Goal: Task Accomplishment & Management: Manage account settings

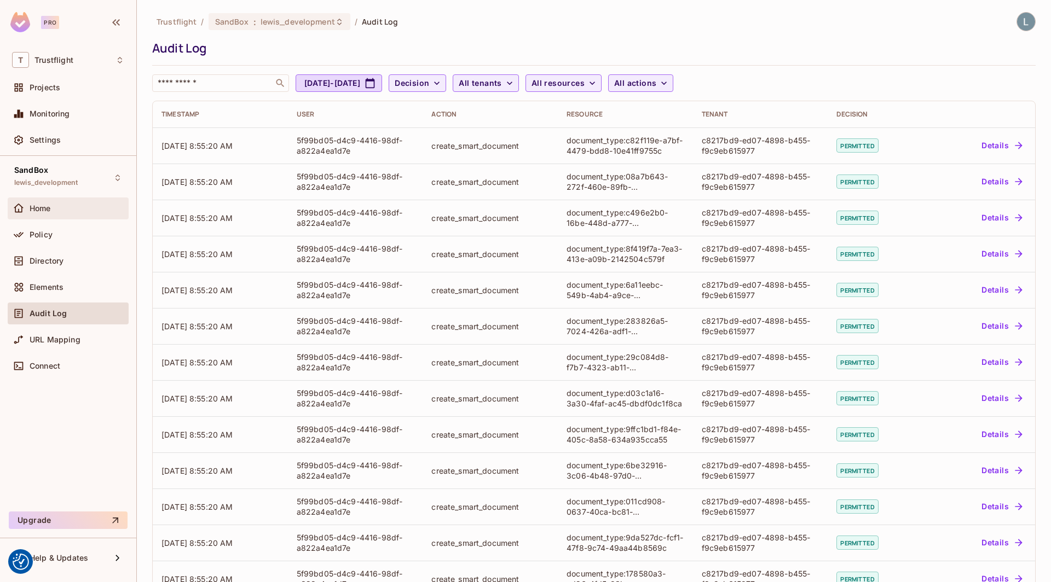
click at [53, 205] on div "Home" at bounding box center [77, 208] width 95 height 9
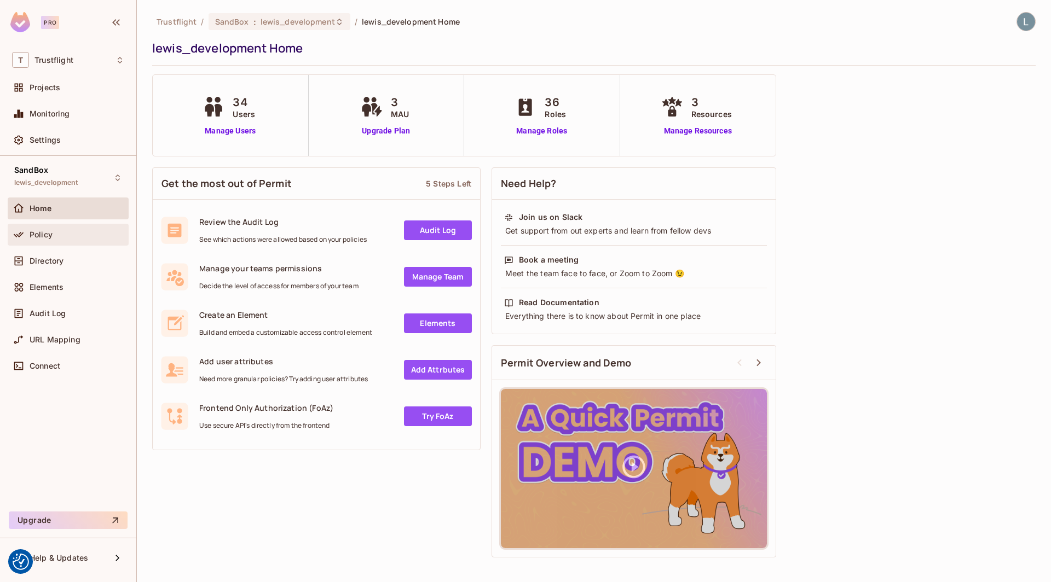
click at [57, 235] on div "Policy" at bounding box center [77, 234] width 95 height 9
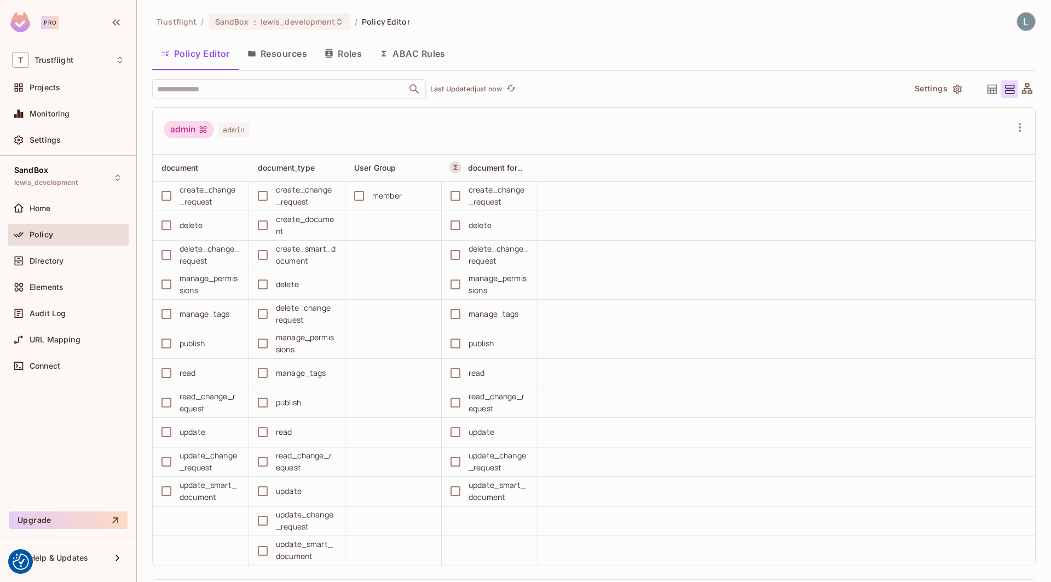
click at [431, 57] on button "ABAC Rules" at bounding box center [412, 53] width 84 height 27
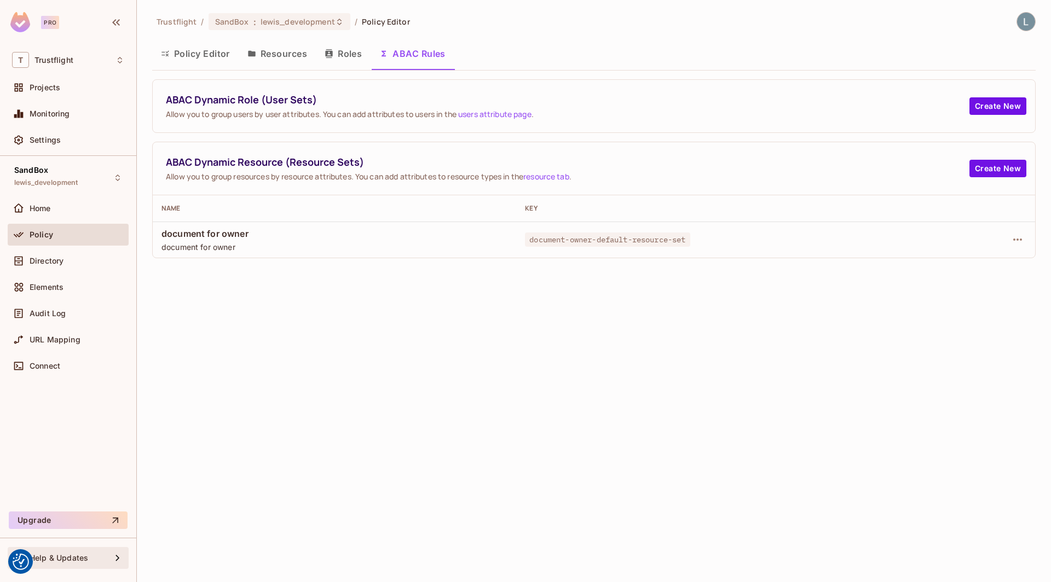
click at [99, 560] on div "Help & Updates" at bounding box center [71, 558] width 82 height 9
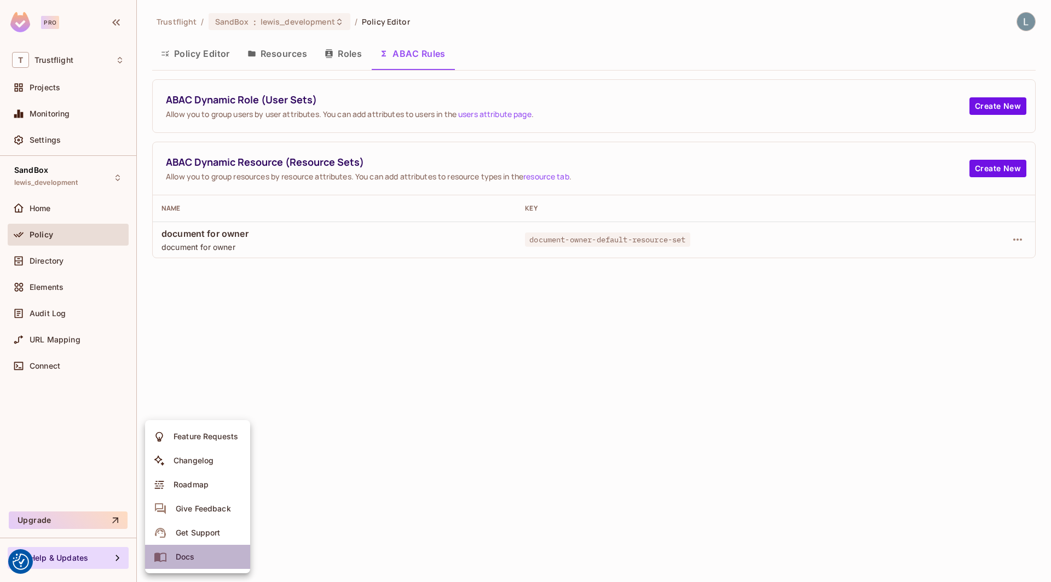
click at [184, 558] on div "Docs" at bounding box center [185, 557] width 19 height 11
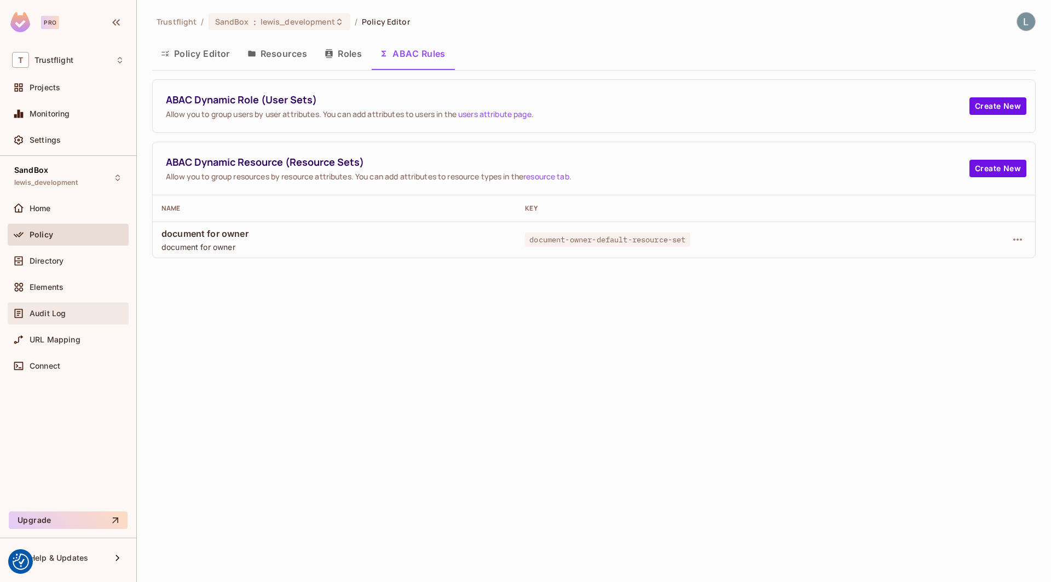
click at [54, 314] on span "Audit Log" at bounding box center [48, 313] width 36 height 9
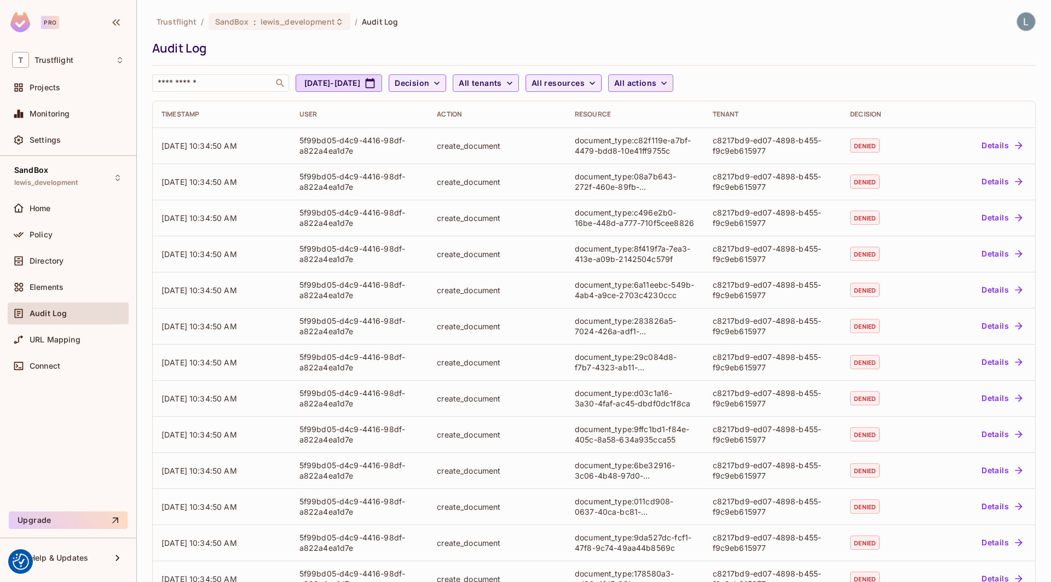
click at [656, 77] on span "All actions" at bounding box center [635, 84] width 42 height 14
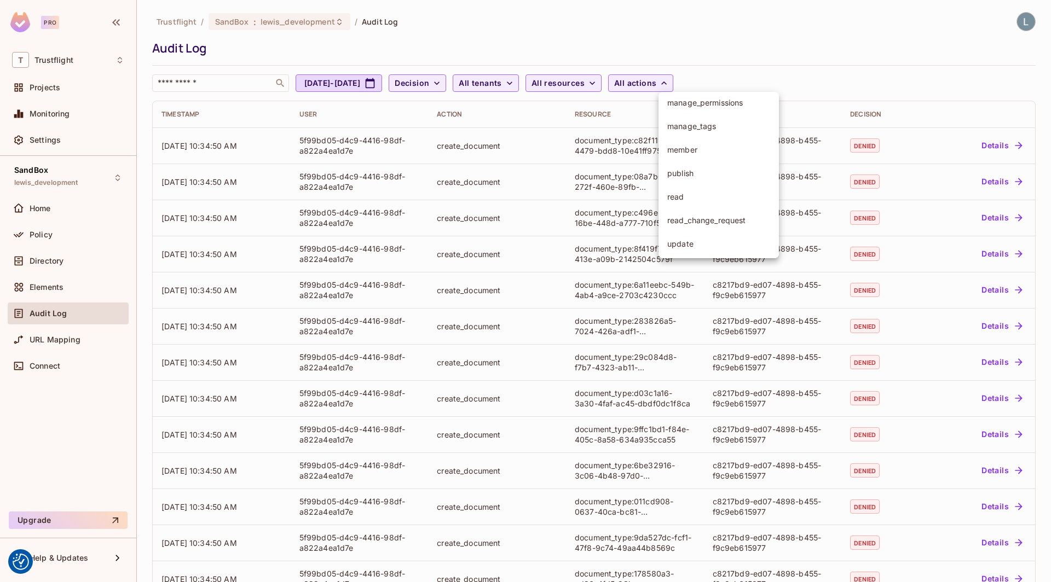
scroll to position [192, 0]
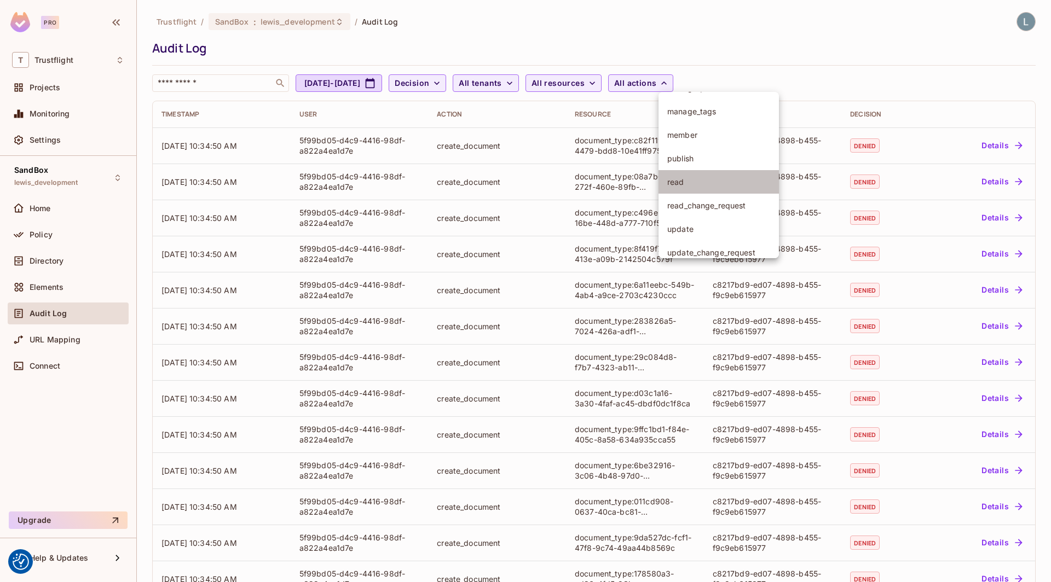
click at [698, 178] on span "read" at bounding box center [718, 182] width 103 height 10
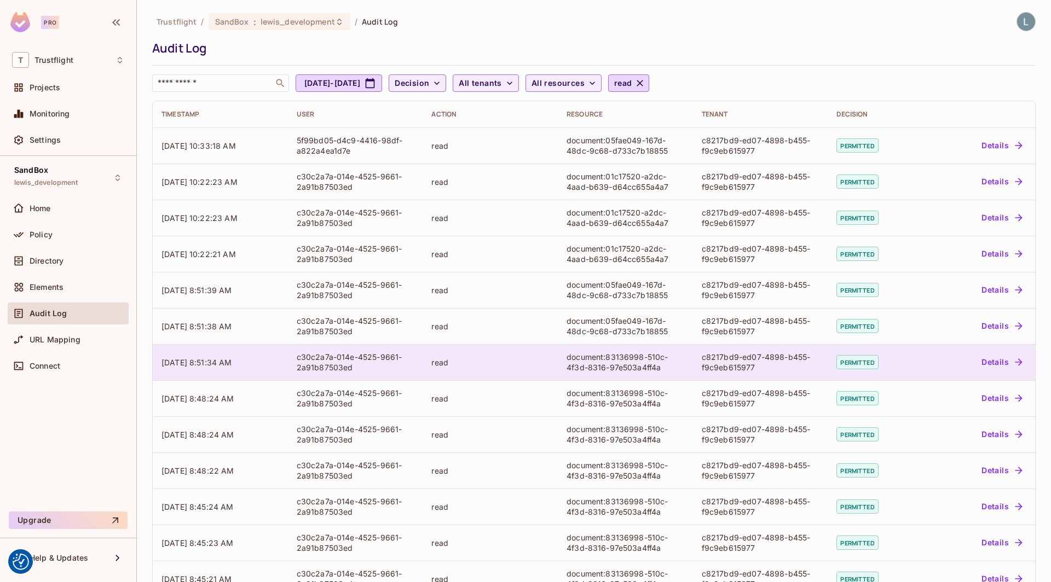
scroll to position [138, 0]
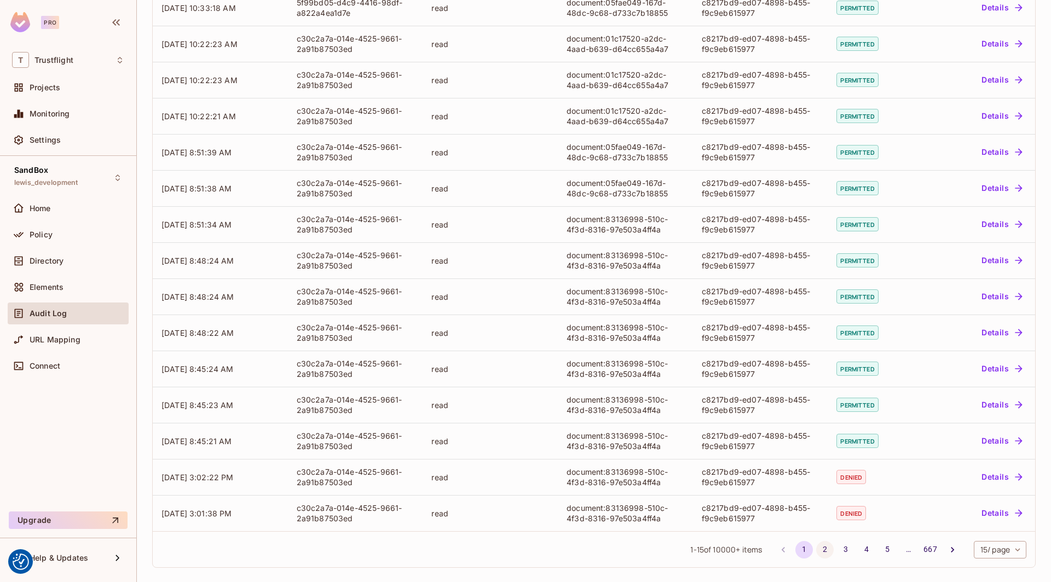
click at [821, 552] on button "2" at bounding box center [825, 550] width 18 height 18
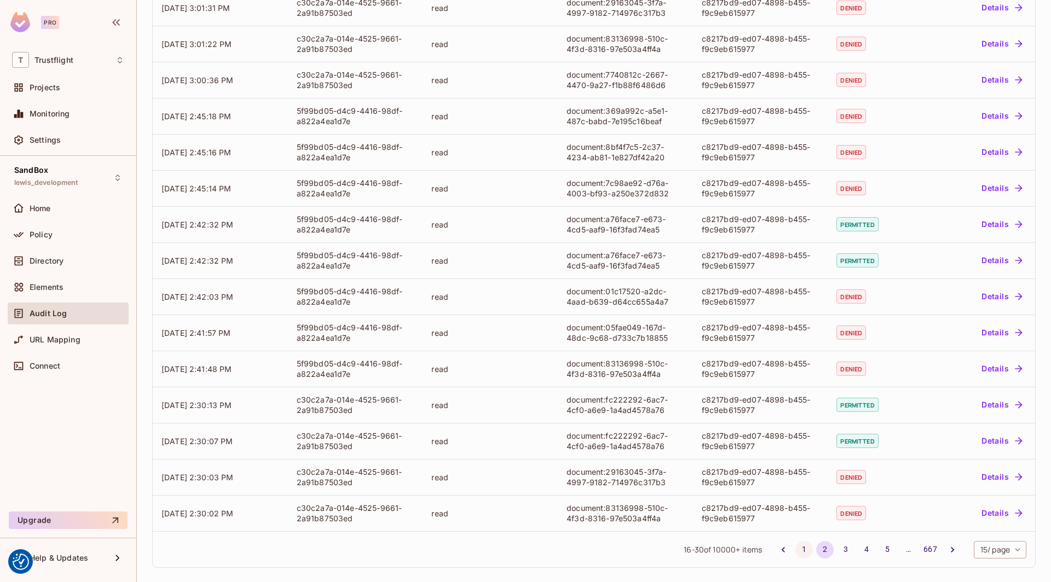
click at [800, 549] on button "1" at bounding box center [804, 550] width 18 height 18
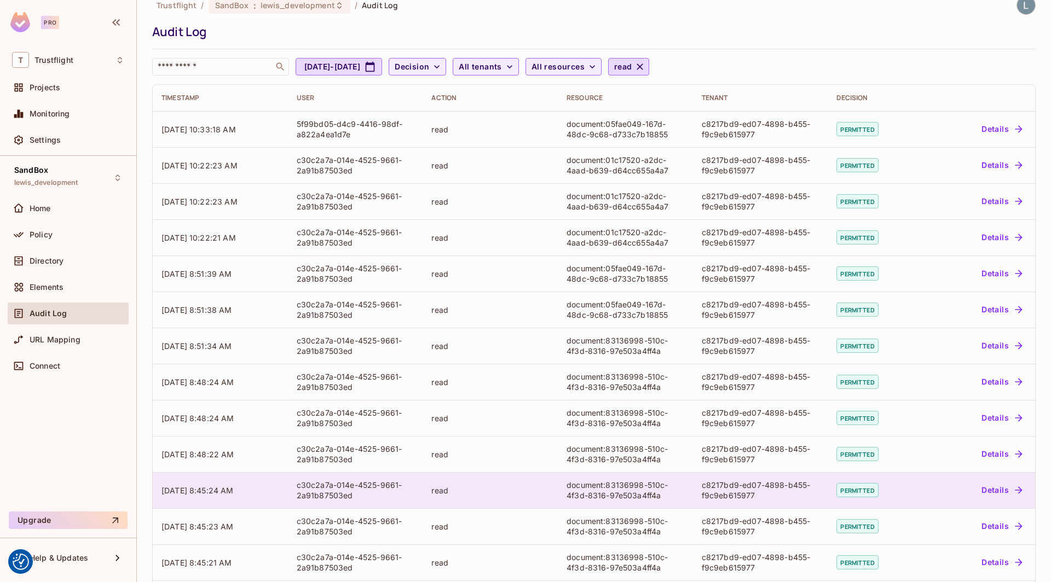
scroll to position [0, 0]
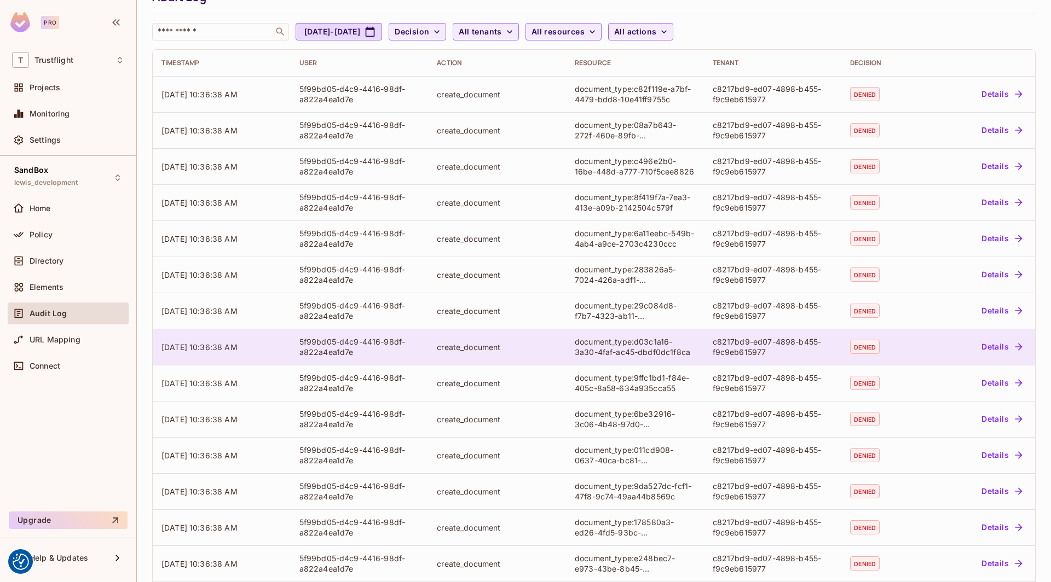
scroll to position [138, 0]
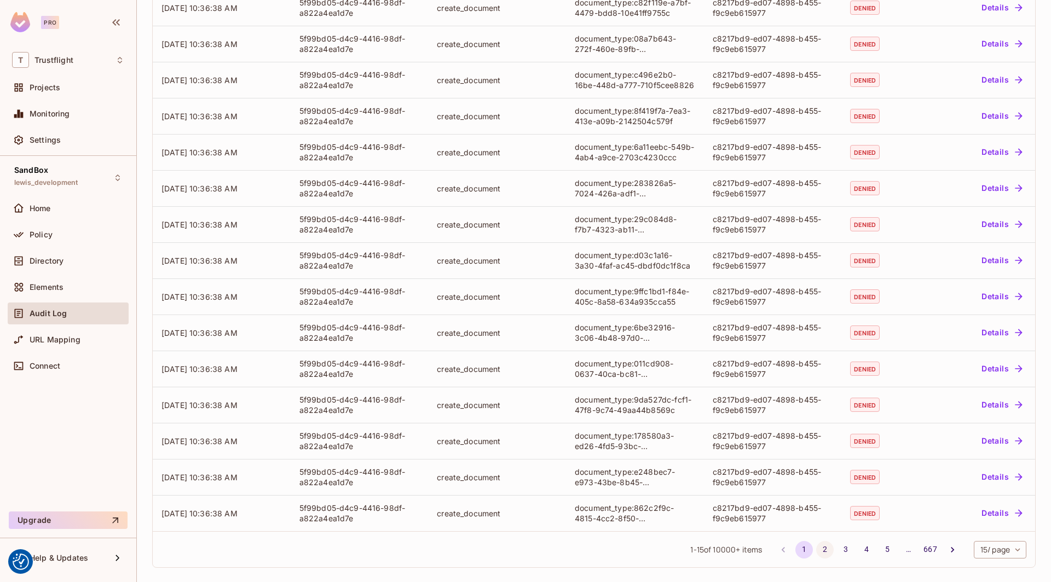
click at [824, 548] on button "2" at bounding box center [825, 550] width 18 height 18
click at [837, 551] on button "3" at bounding box center [846, 550] width 18 height 18
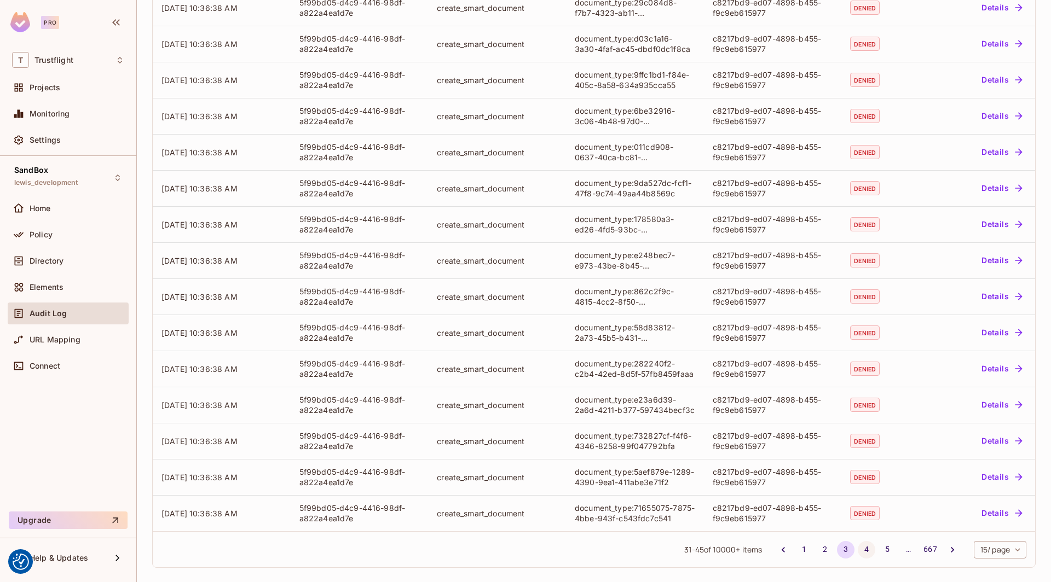
click at [862, 547] on button "4" at bounding box center [867, 550] width 18 height 18
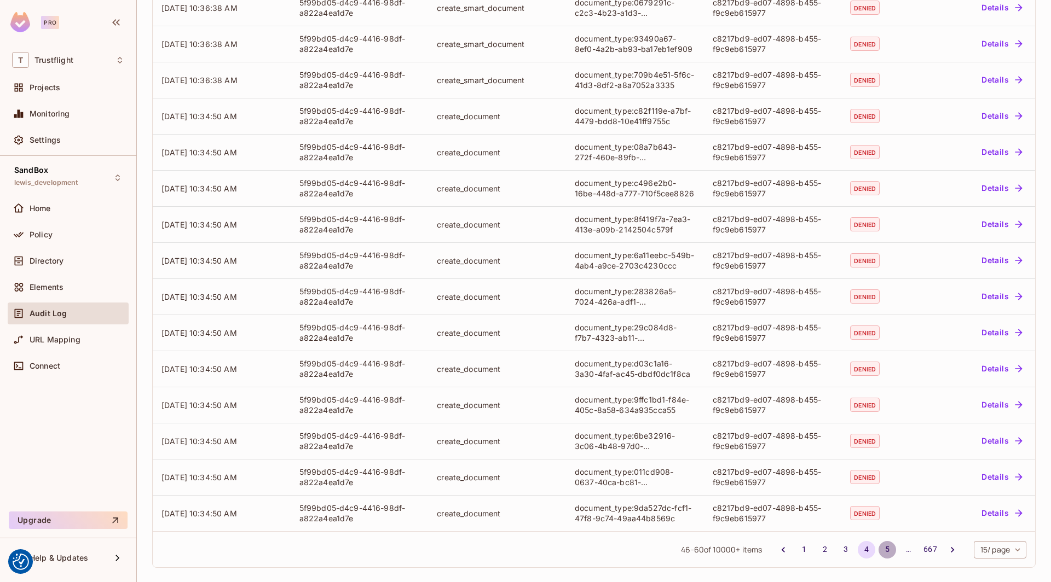
click at [881, 551] on button "5" at bounding box center [887, 550] width 18 height 18
click at [880, 551] on button "6" at bounding box center [887, 550] width 18 height 18
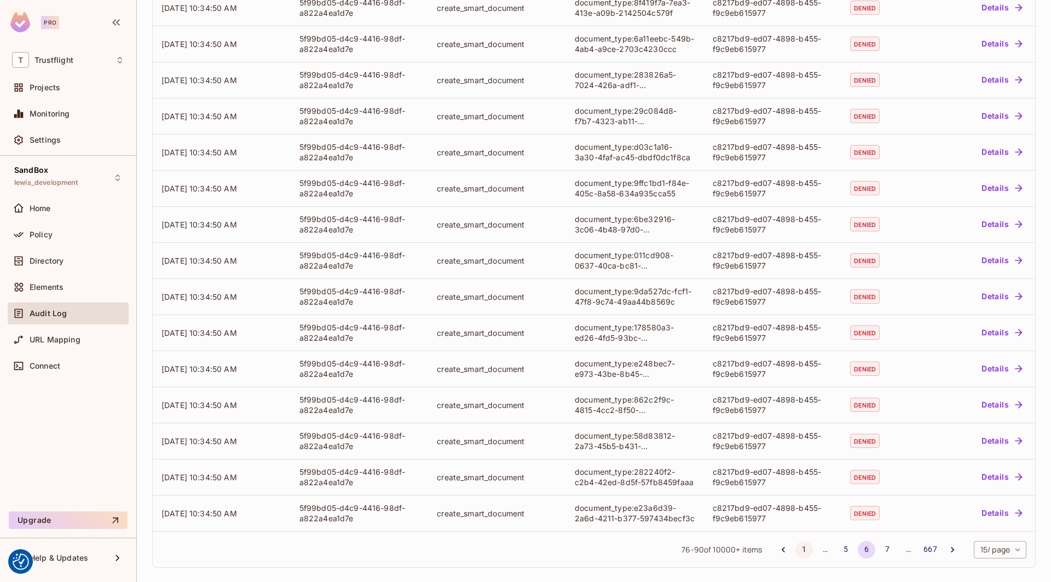
click at [802, 551] on button "1" at bounding box center [804, 550] width 18 height 18
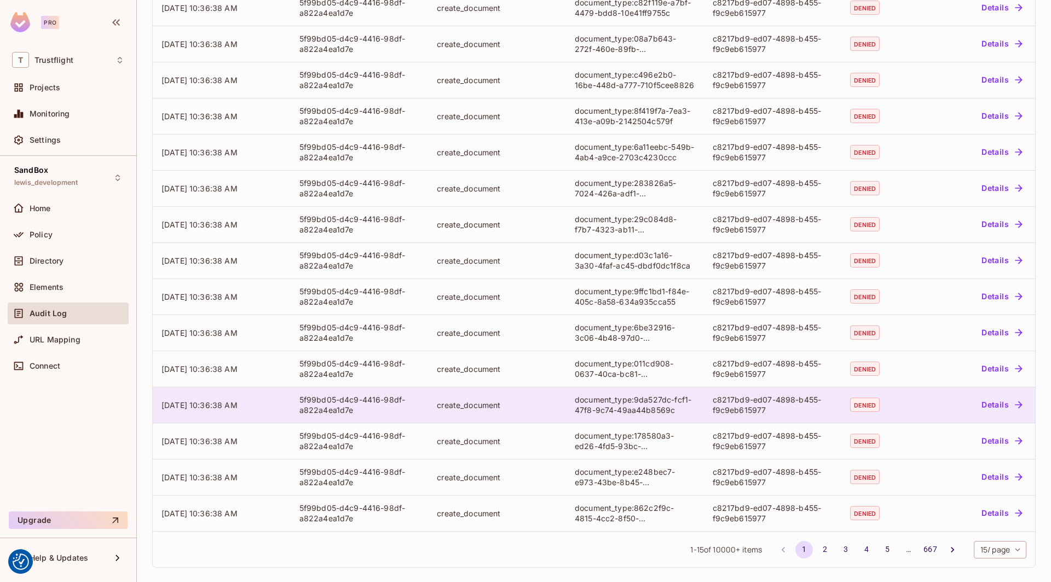
scroll to position [0, 0]
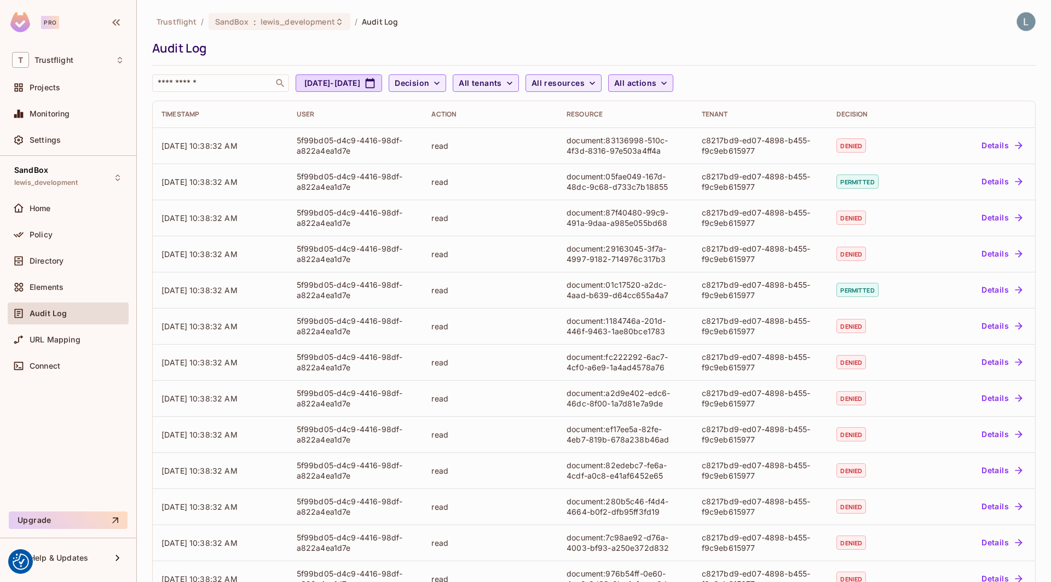
click at [669, 84] on icon "button" at bounding box center [663, 83] width 11 height 11
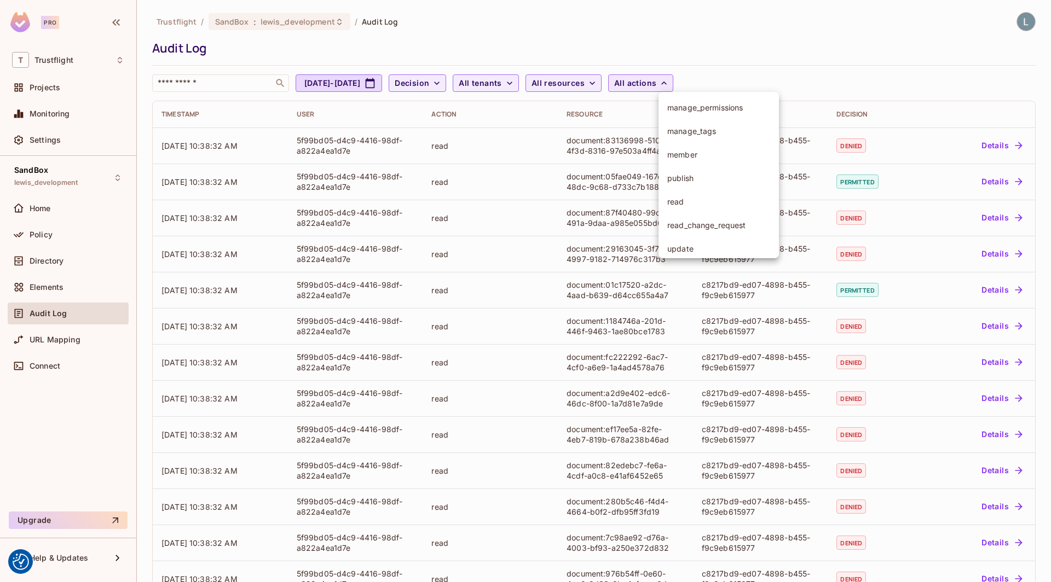
scroll to position [176, 0]
click at [689, 198] on span "read" at bounding box center [718, 198] width 103 height 10
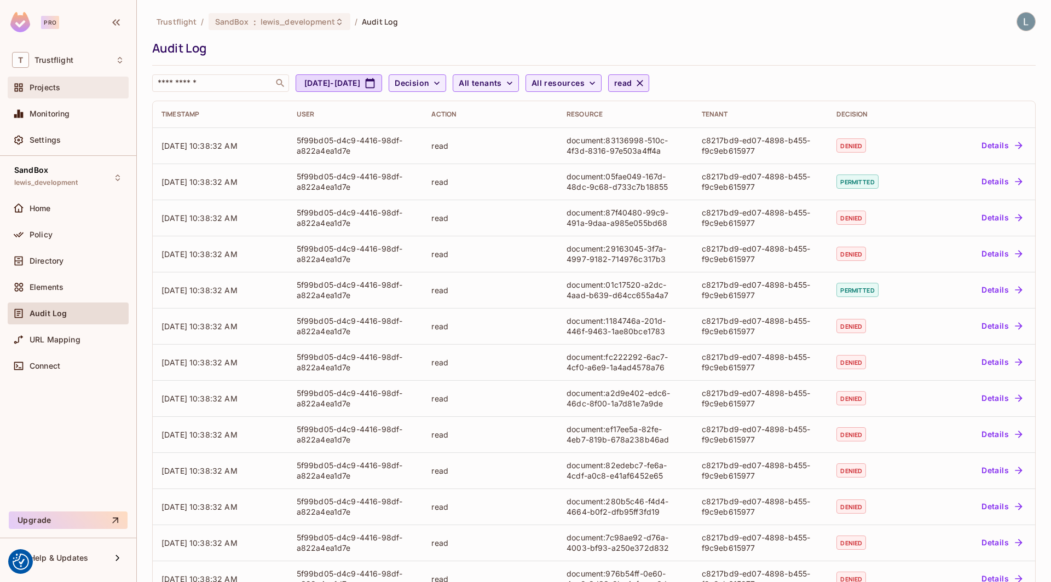
click at [75, 92] on div "Projects" at bounding box center [68, 87] width 112 height 13
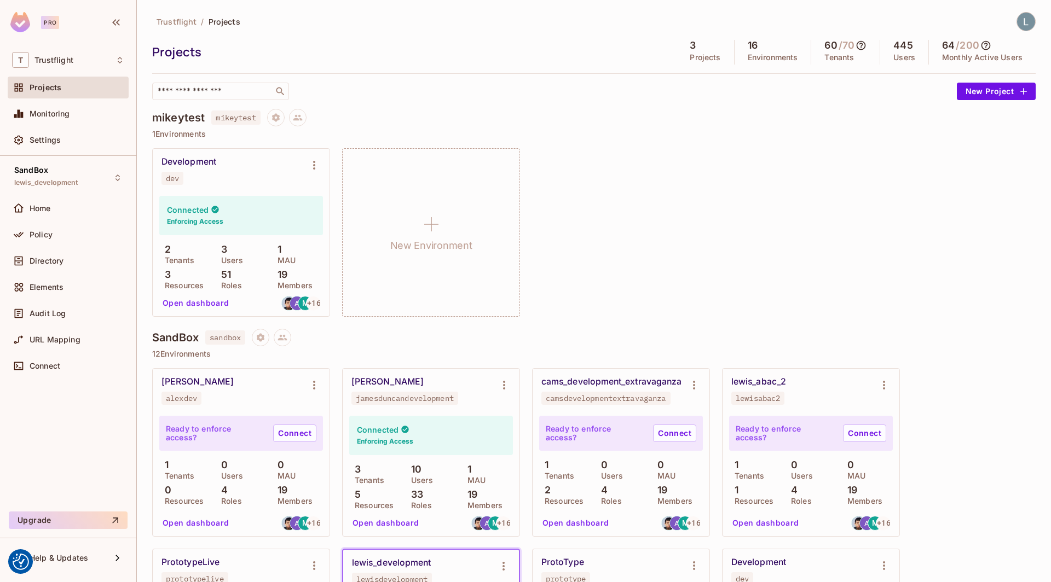
scroll to position [728, 0]
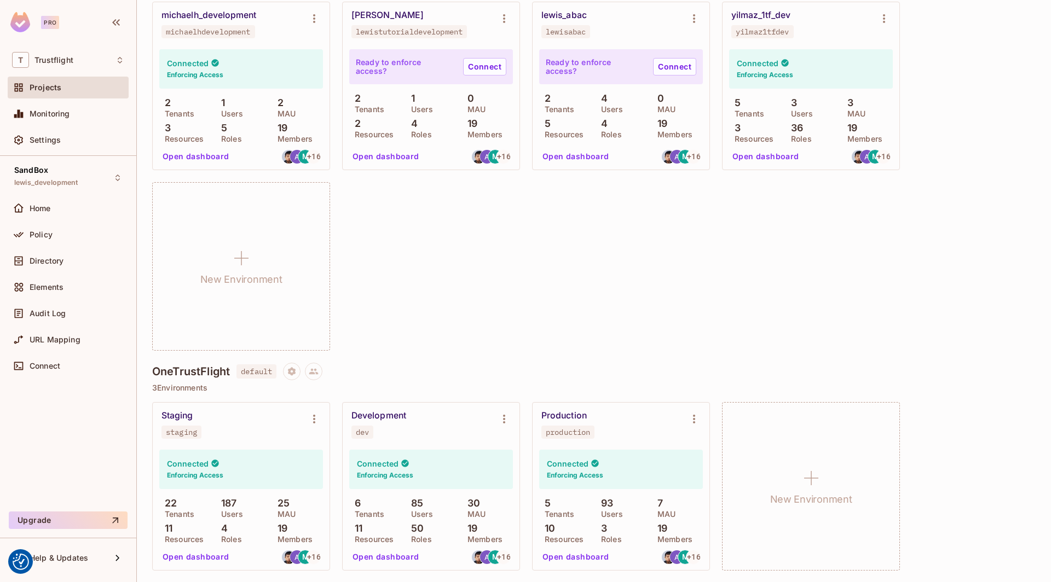
click at [381, 557] on button "Open dashboard" at bounding box center [386, 557] width 76 height 18
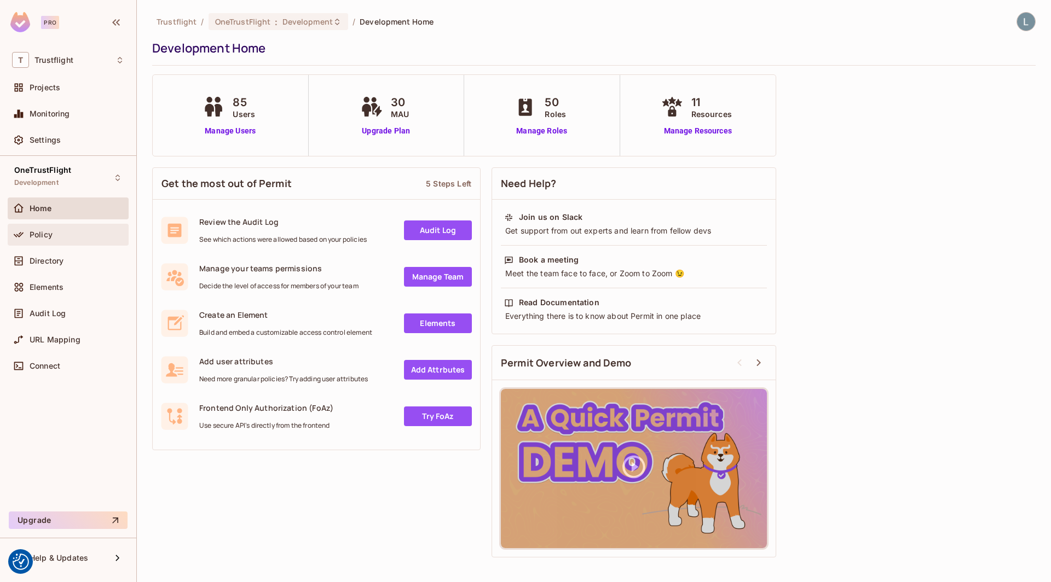
click at [73, 235] on div "Policy" at bounding box center [77, 234] width 95 height 9
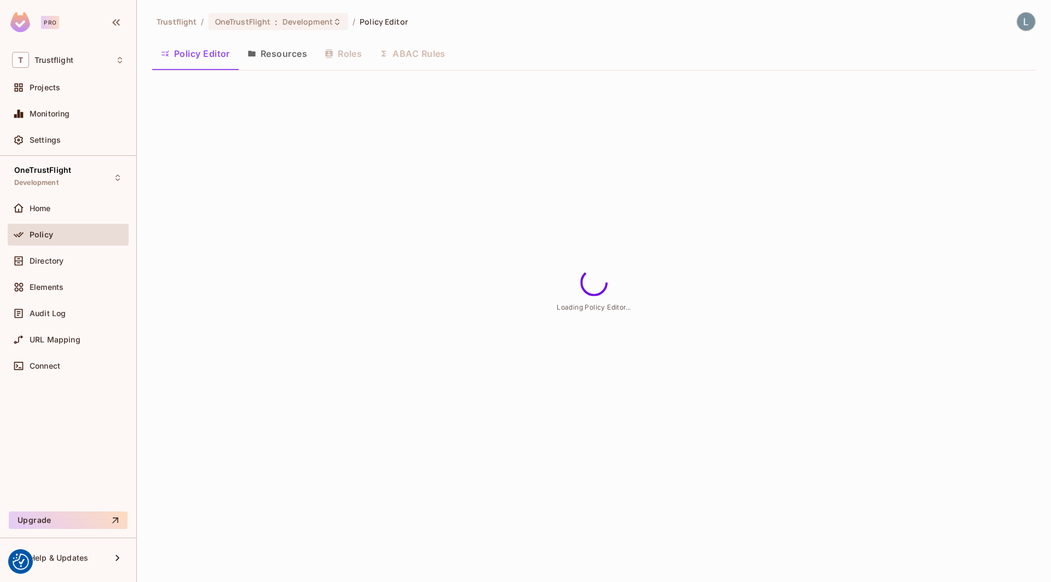
click at [418, 51] on button "ABAC Rules" at bounding box center [412, 53] width 84 height 27
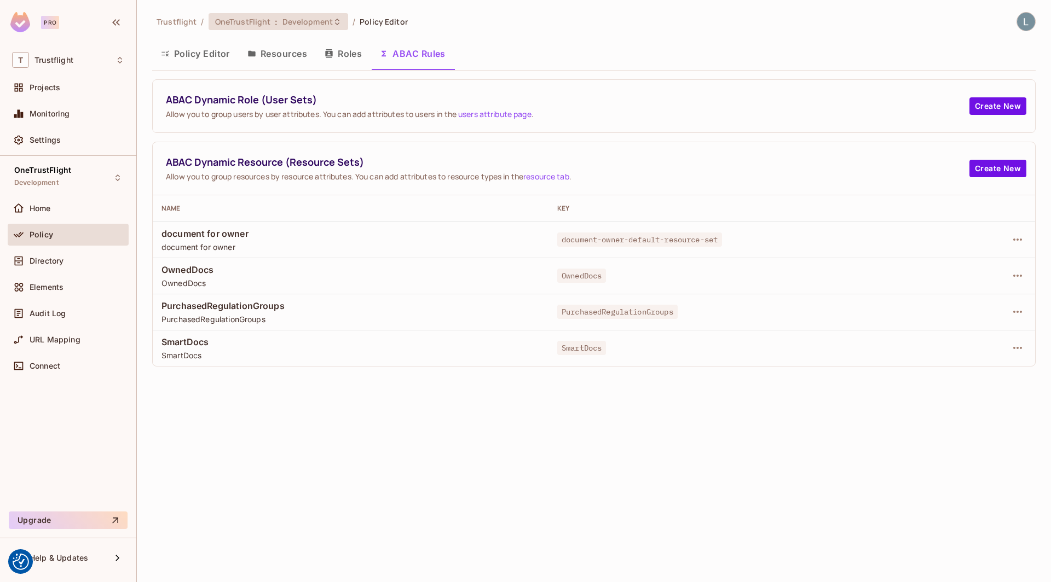
click at [272, 18] on div "OneTrustFlight : Development" at bounding box center [271, 21] width 113 height 10
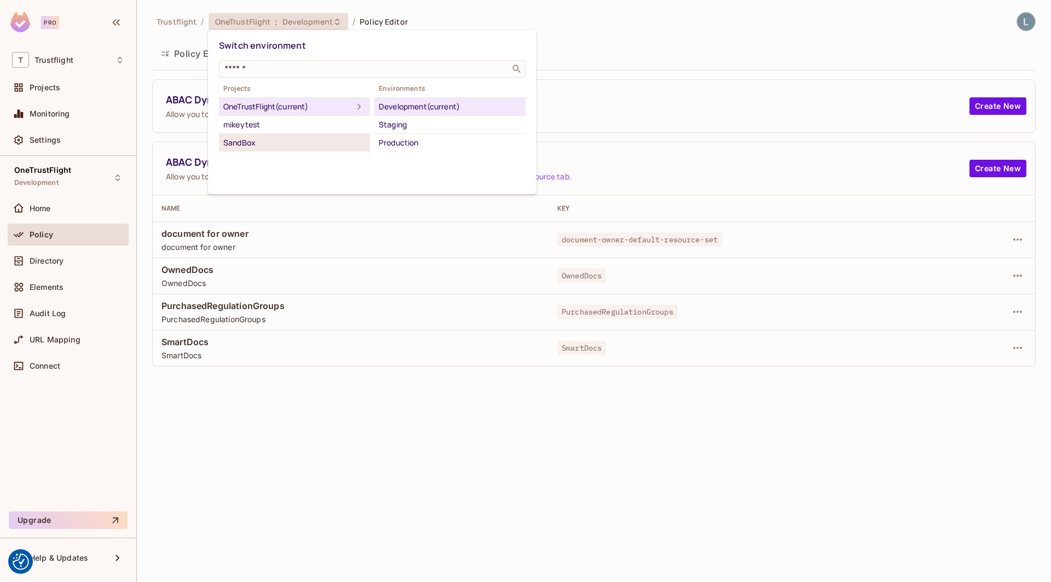
click at [289, 138] on div "SandBox" at bounding box center [294, 142] width 142 height 13
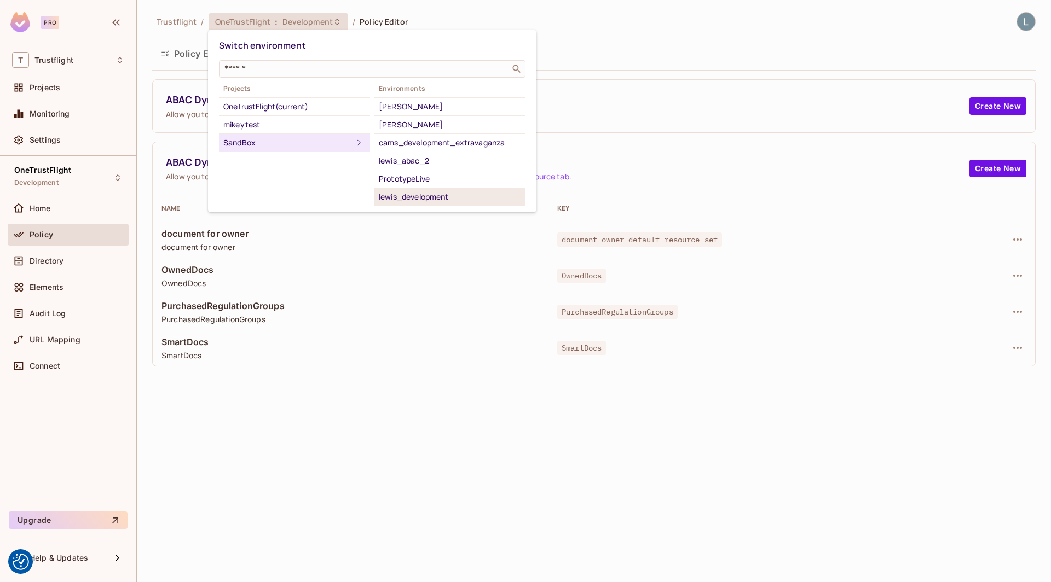
click at [432, 194] on div "lewis_development" at bounding box center [450, 196] width 142 height 13
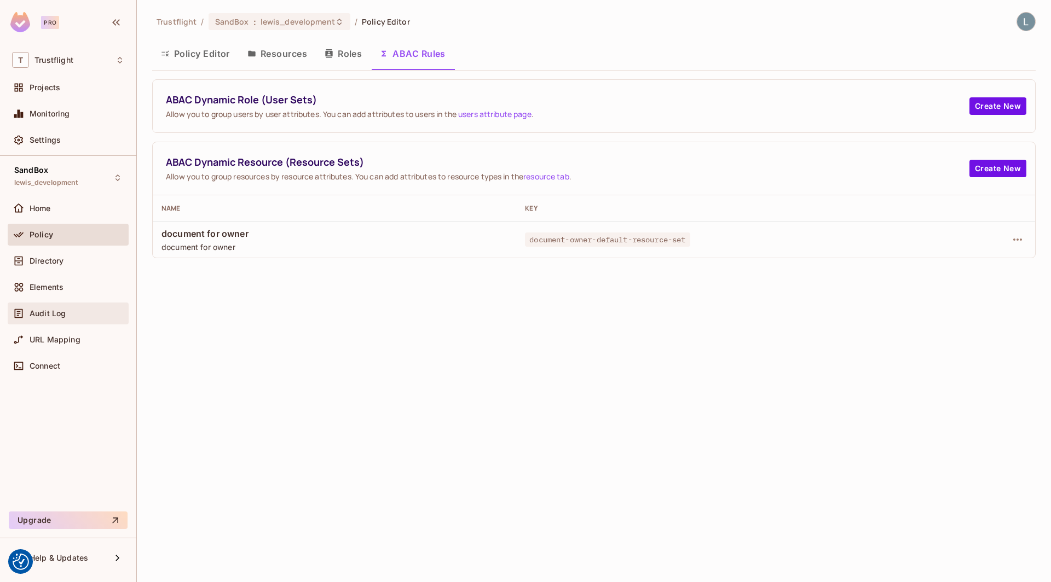
click at [54, 316] on span "Audit Log" at bounding box center [48, 313] width 36 height 9
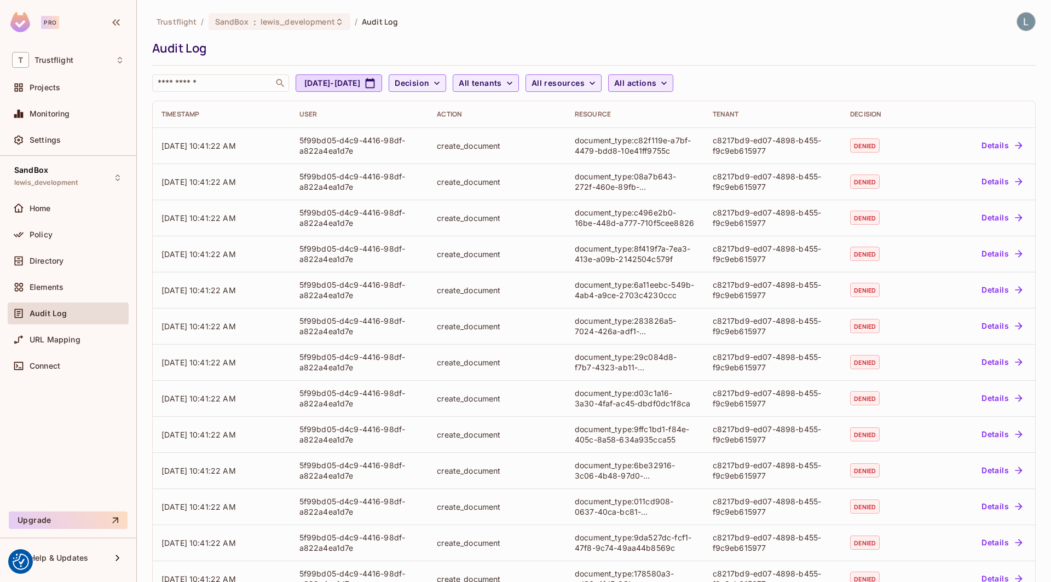
click at [656, 78] on span "All actions" at bounding box center [635, 84] width 42 height 14
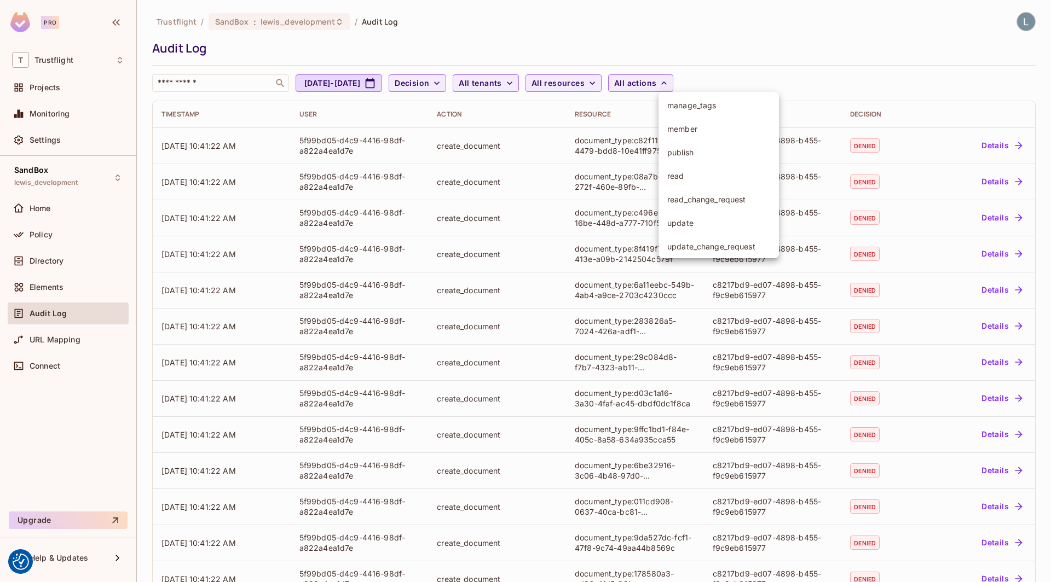
scroll to position [207, 0]
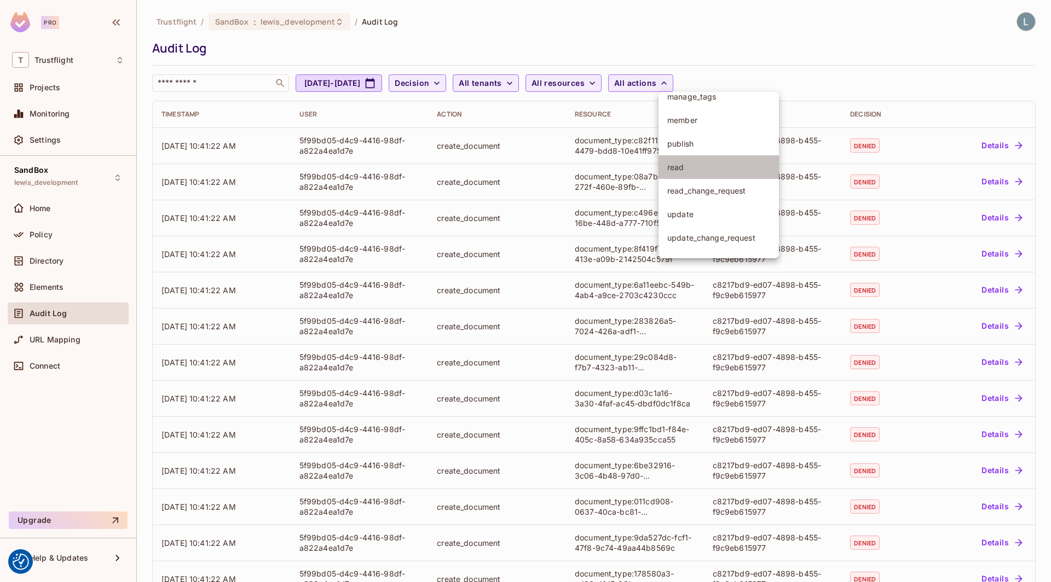
click at [694, 158] on li "read" at bounding box center [718, 167] width 120 height 24
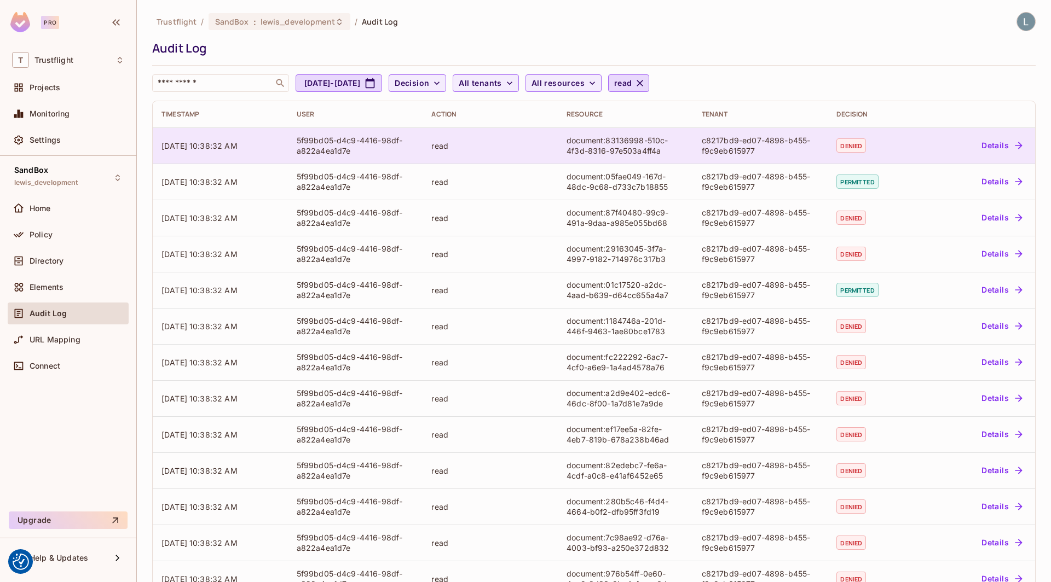
click at [999, 143] on button "Details" at bounding box center [1001, 146] width 49 height 18
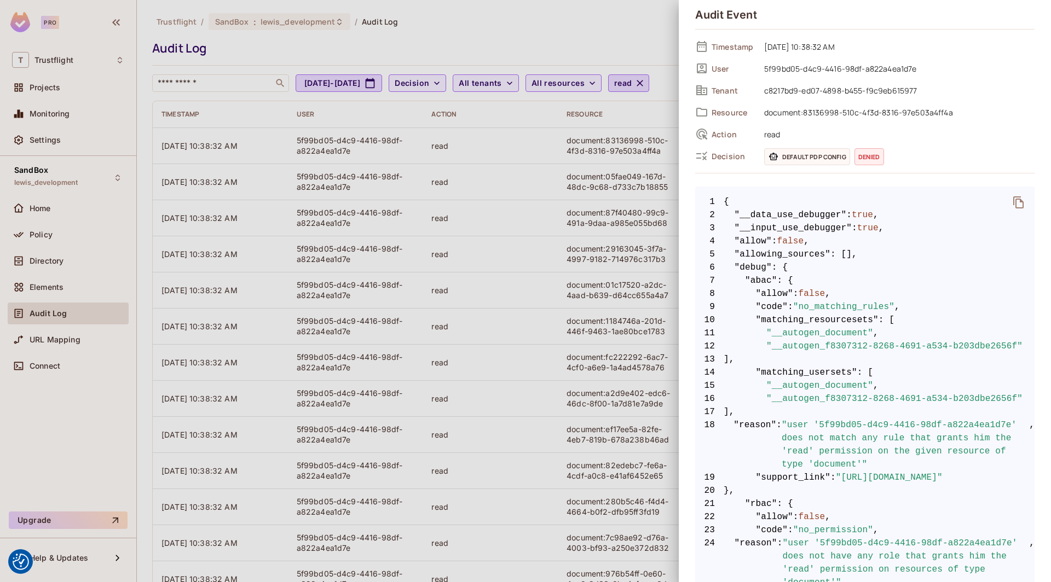
scroll to position [0, 0]
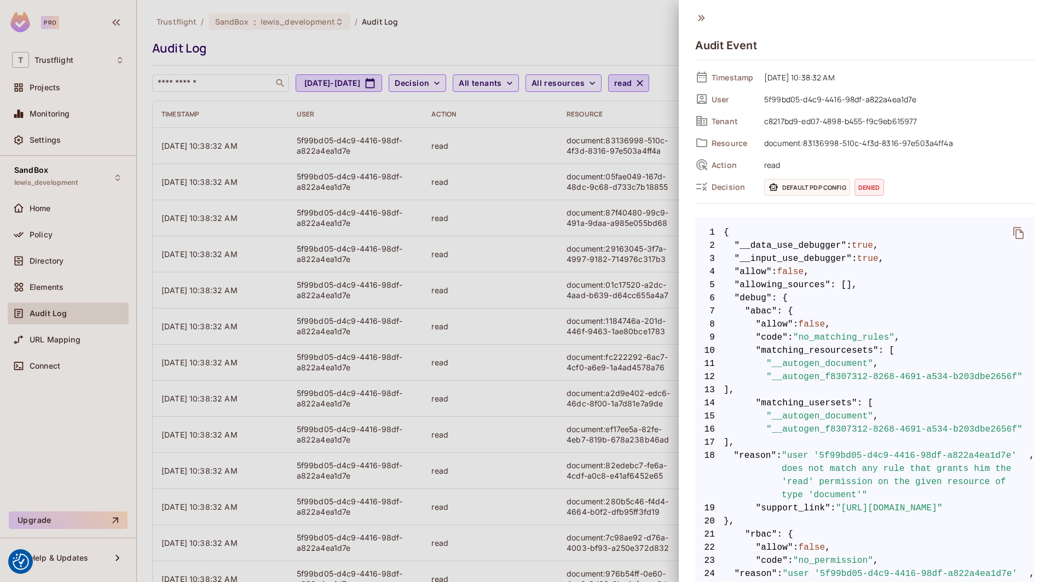
click at [598, 294] on div at bounding box center [525, 291] width 1051 height 582
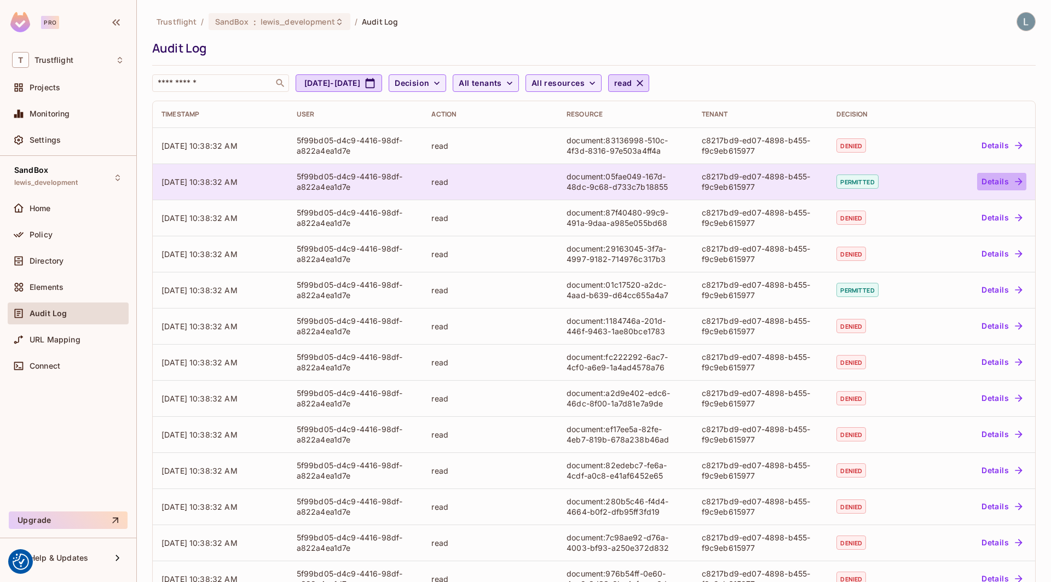
click at [1011, 183] on button "Details" at bounding box center [1001, 182] width 49 height 18
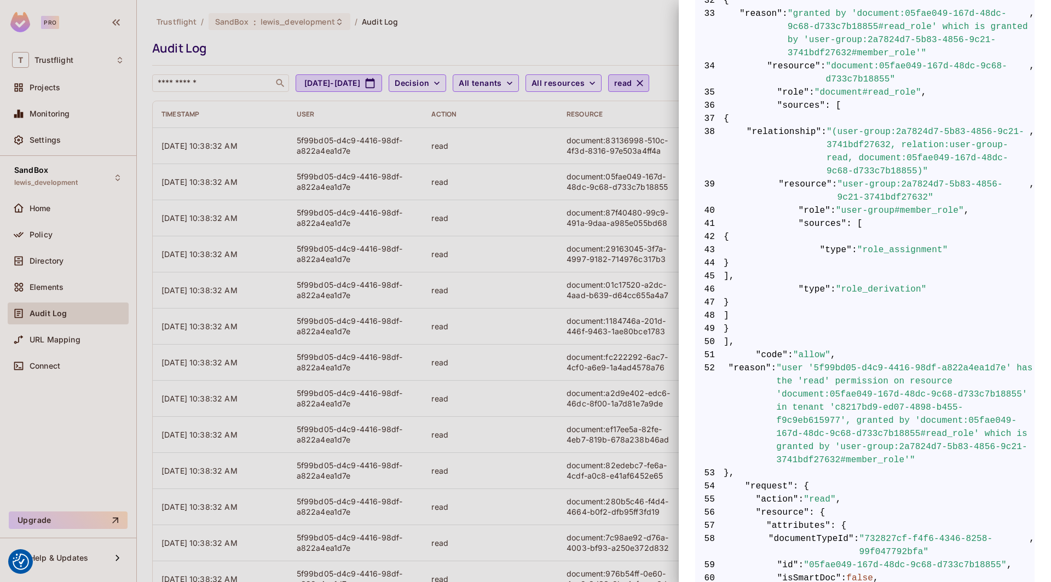
scroll to position [613, 0]
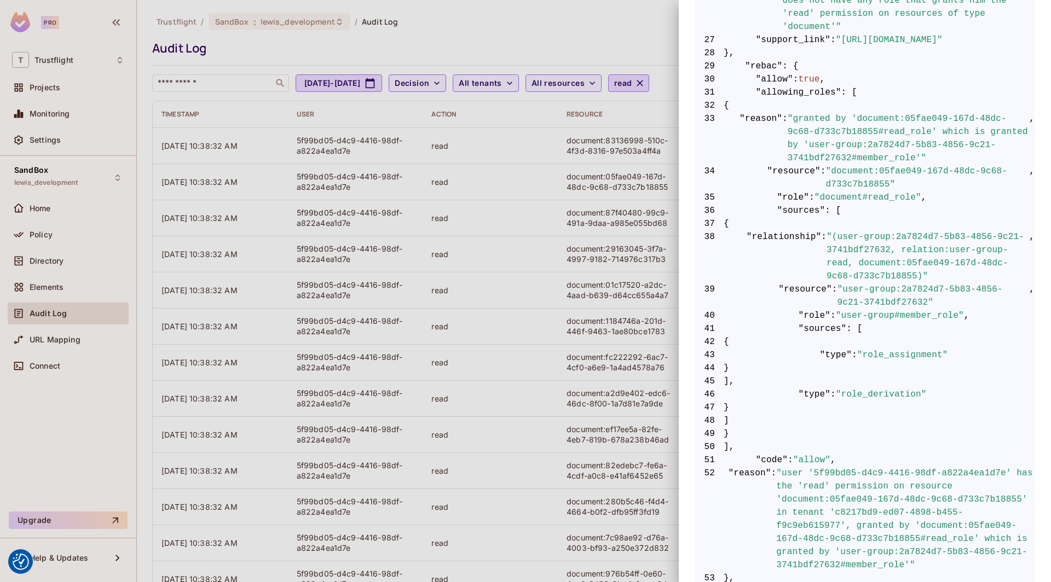
click at [635, 401] on div at bounding box center [525, 291] width 1051 height 582
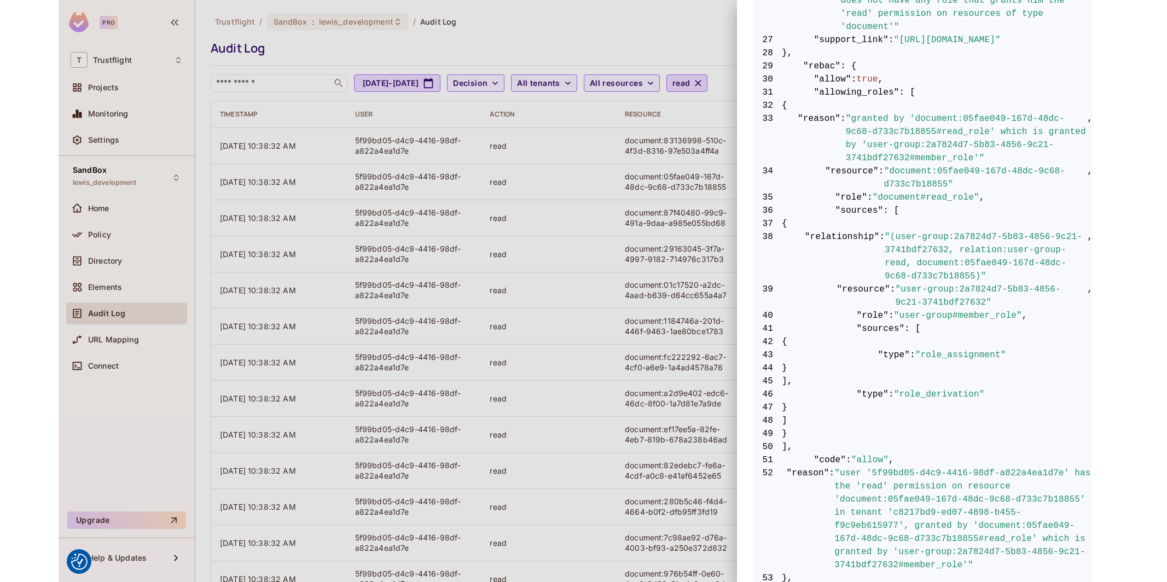
scroll to position [0, 0]
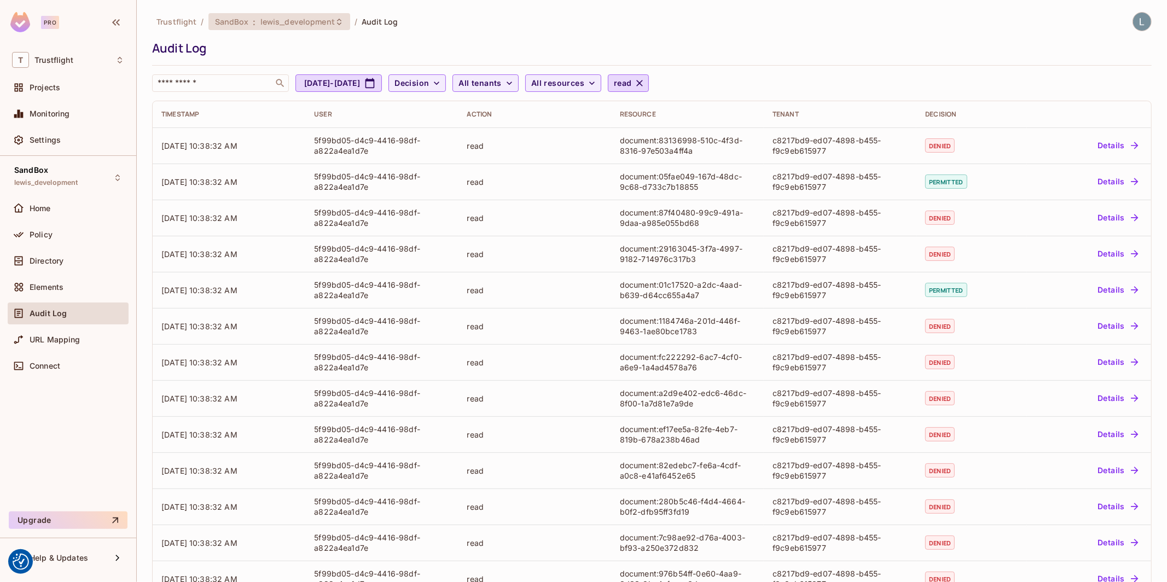
click at [303, 24] on span "lewis_development" at bounding box center [297, 21] width 74 height 10
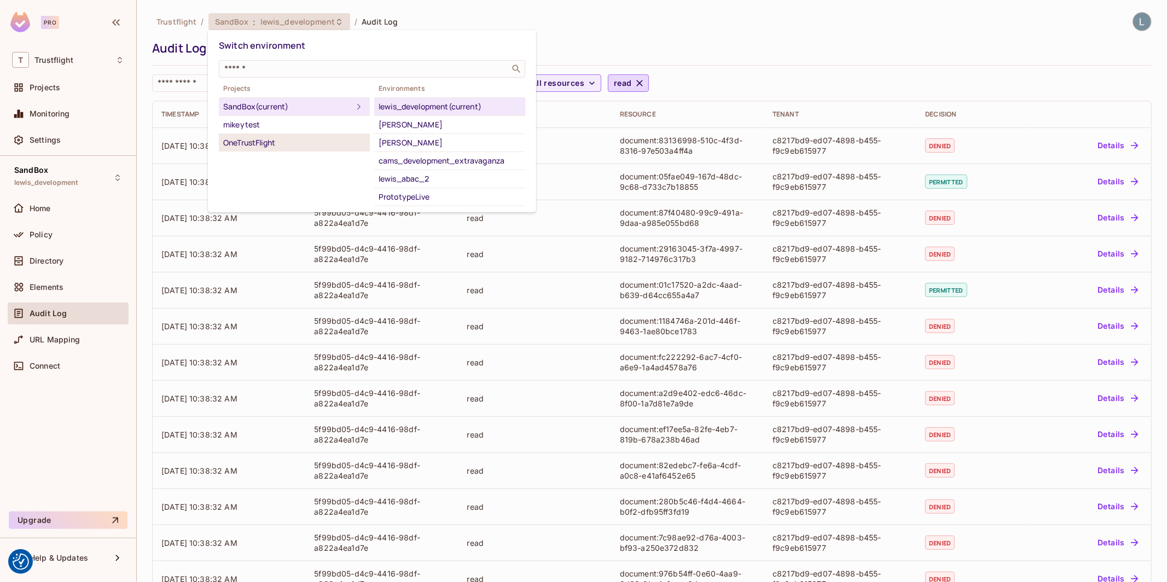
click at [284, 138] on div "OneTrustFlight" at bounding box center [294, 142] width 142 height 13
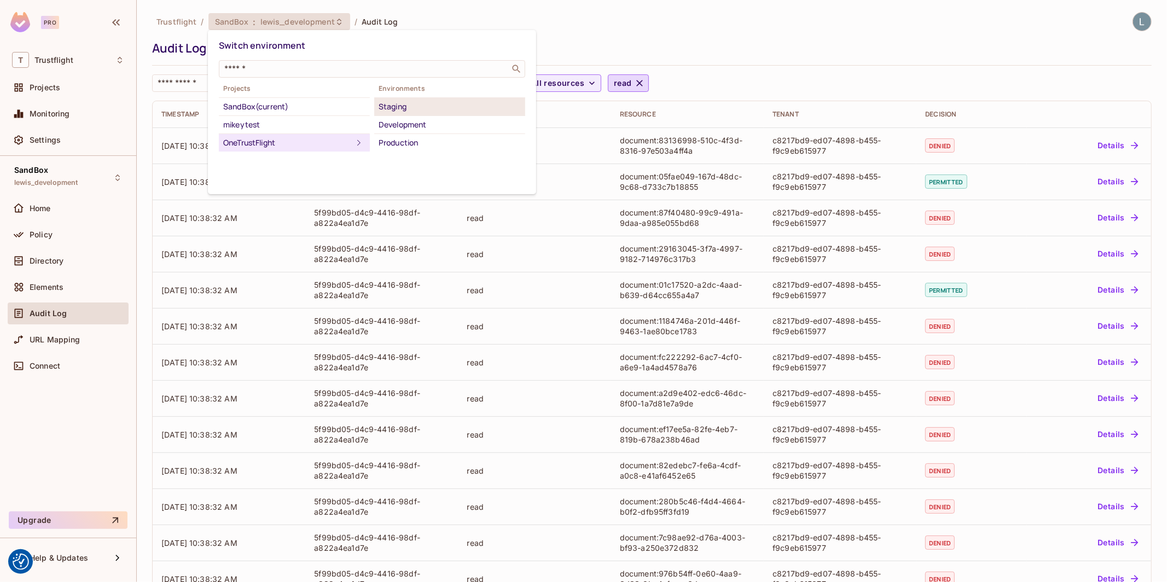
click at [424, 105] on div "Staging" at bounding box center [450, 106] width 142 height 13
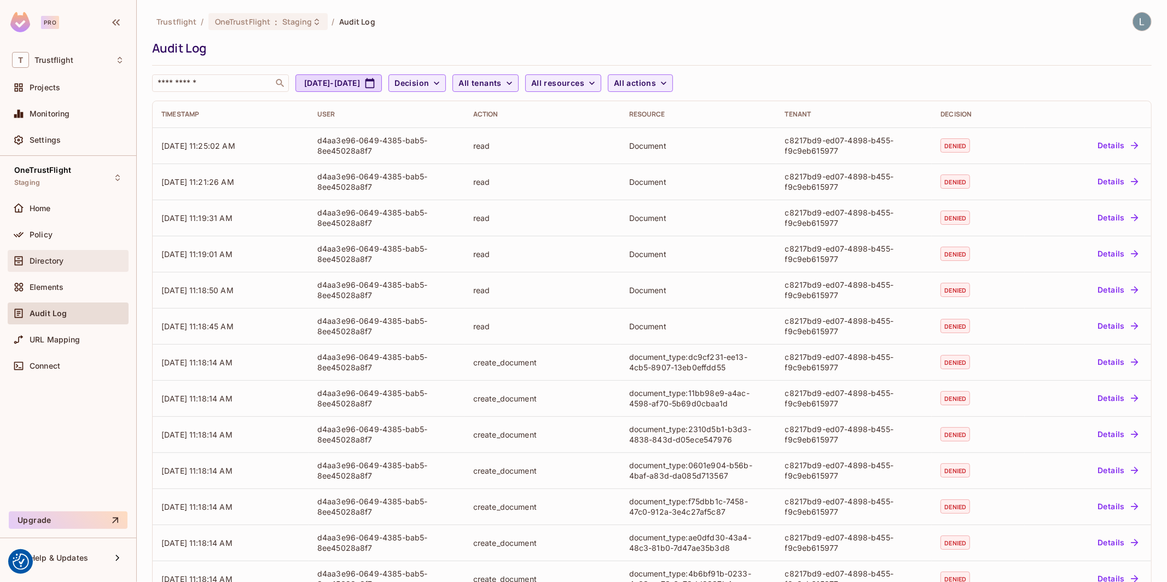
click at [68, 265] on div "Directory" at bounding box center [77, 261] width 95 height 9
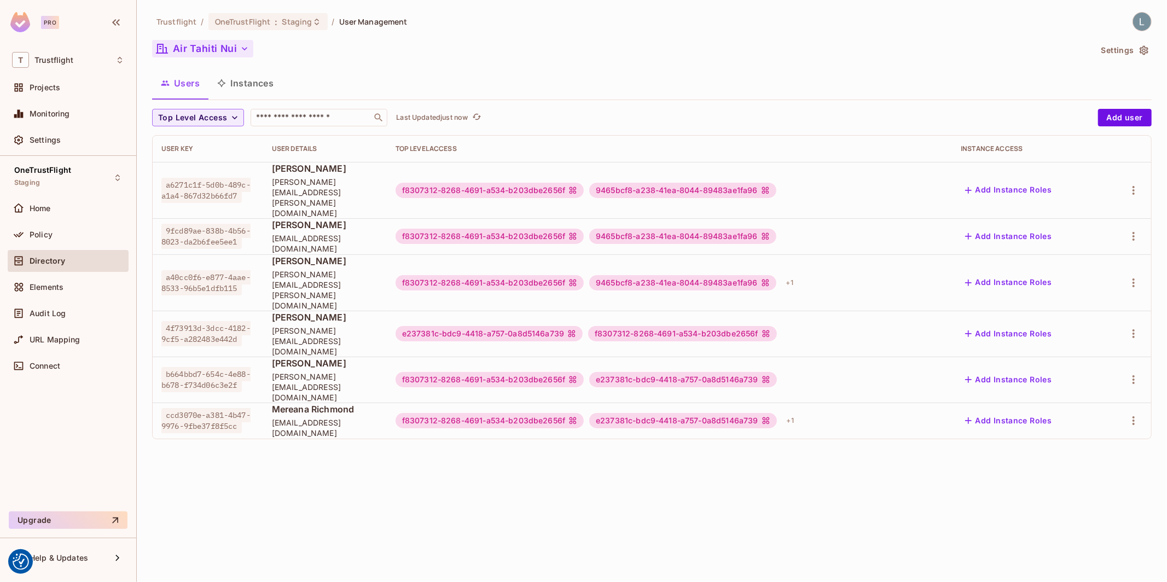
click at [239, 50] on icon "button" at bounding box center [244, 48] width 11 height 11
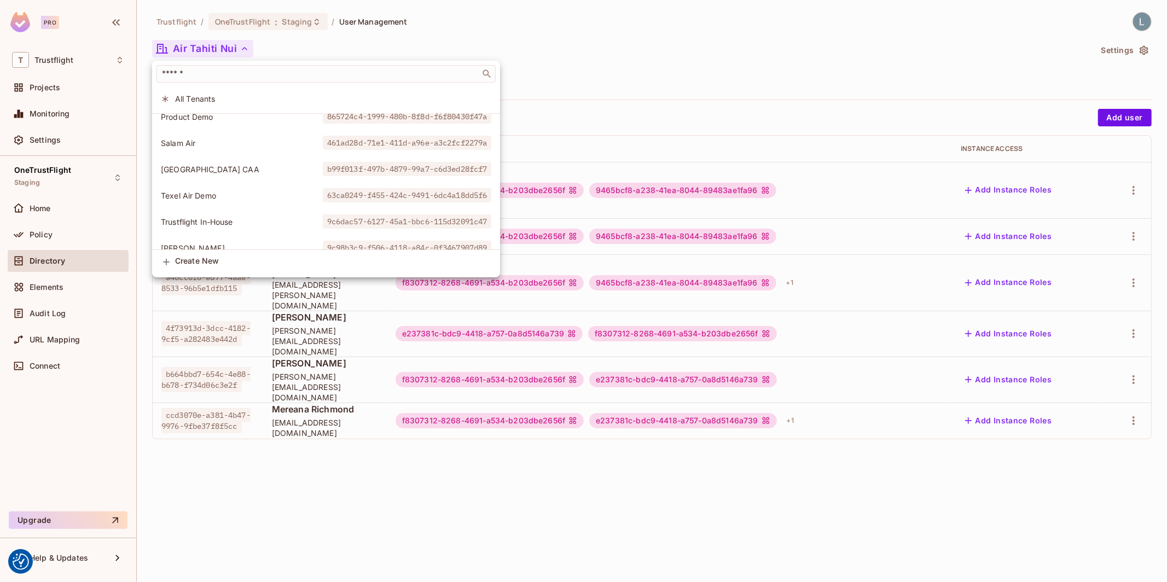
scroll to position [441, 0]
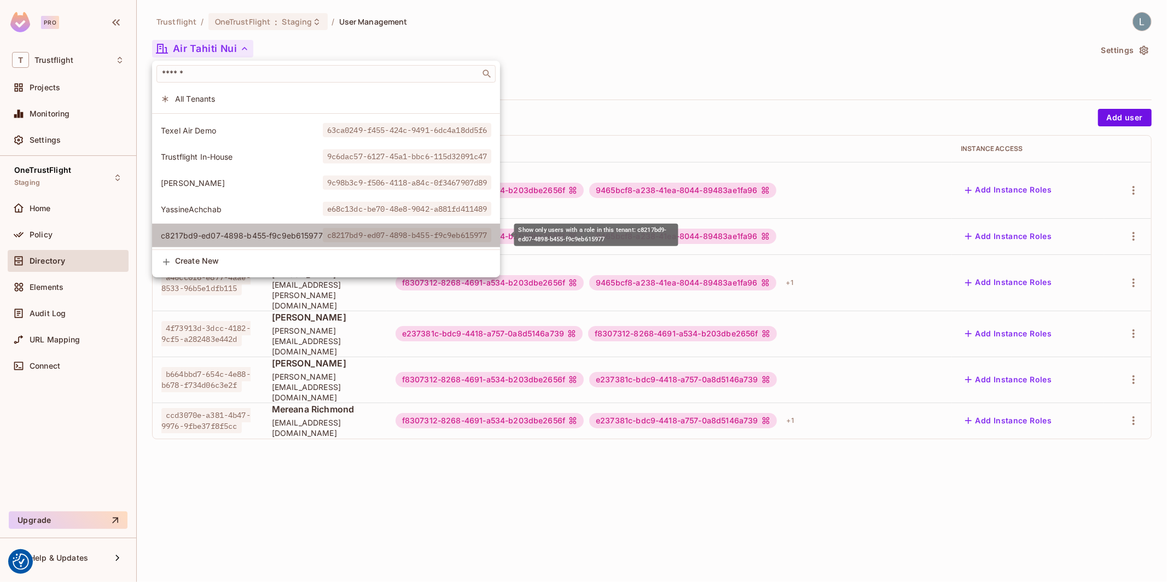
click at [244, 234] on span "c8217bd9-ed07-4898-b455-f9c9eb615977" at bounding box center [242, 235] width 162 height 10
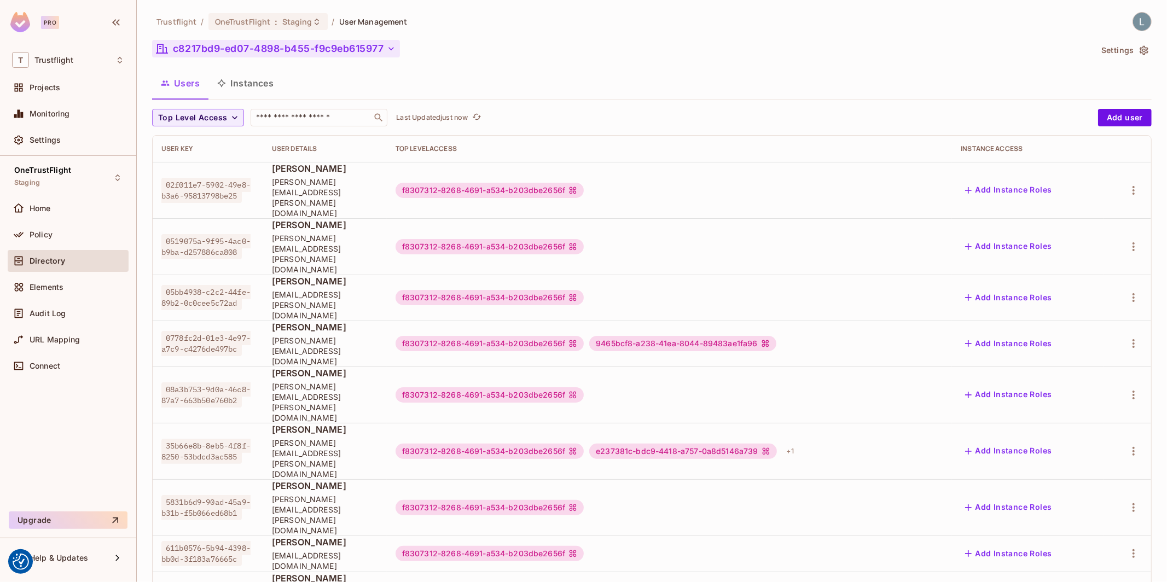
click at [254, 82] on button "Instances" at bounding box center [246, 83] width 74 height 27
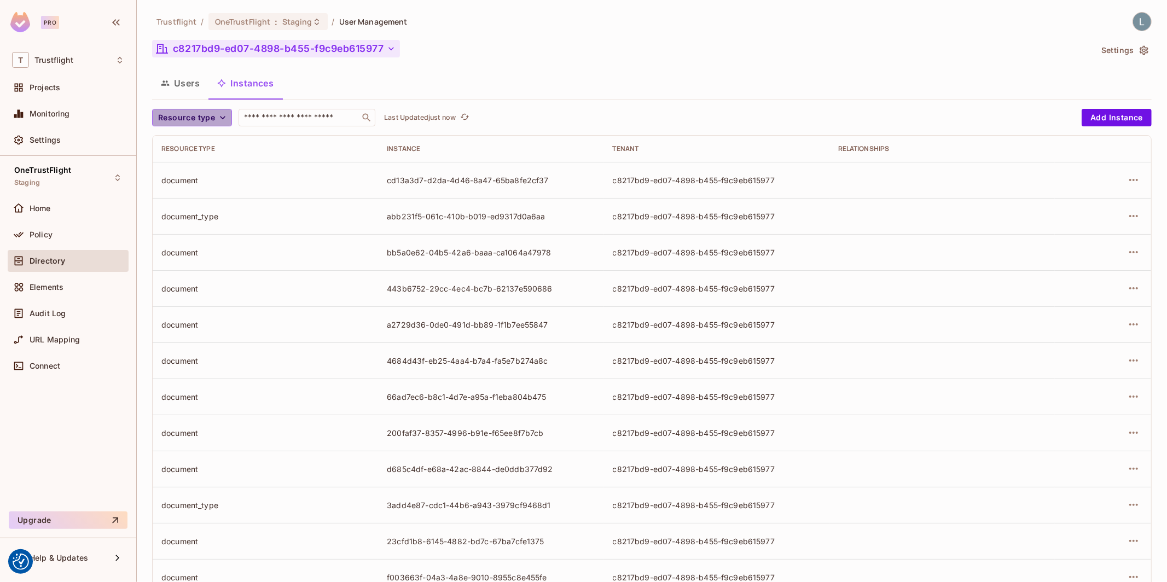
click at [220, 116] on icon "button" at bounding box center [222, 117] width 11 height 11
click at [204, 140] on span "document_type" at bounding box center [192, 142] width 63 height 10
click at [226, 119] on icon "button" at bounding box center [227, 117] width 11 height 11
click at [207, 124] on button "Resource type" at bounding box center [192, 118] width 80 height 18
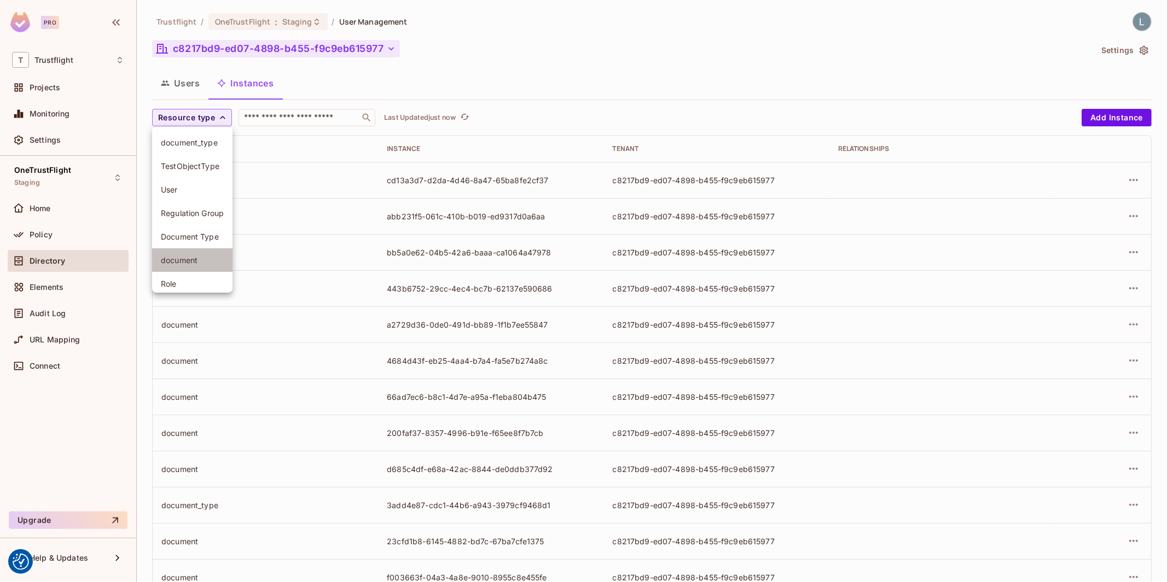
click at [189, 263] on span "document" at bounding box center [192, 260] width 63 height 10
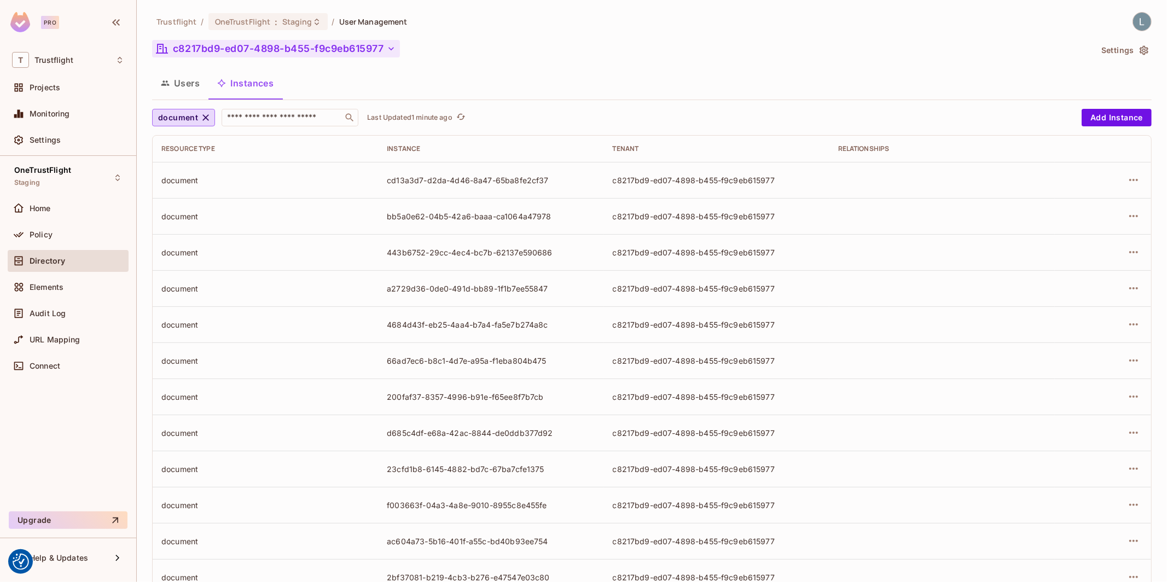
click at [680, 181] on div "c8217bd9-ed07-4898-b455-f9c9eb615977" at bounding box center [717, 180] width 208 height 10
drag, startPoint x: 782, startPoint y: 185, endPoint x: 606, endPoint y: 184, distance: 176.2
click at [606, 184] on td "c8217bd9-ed07-4898-b455-f9c9eb615977" at bounding box center [716, 180] width 225 height 36
copy div "c8217bd9-ed07-4898-b455-f9c9eb615977"
click at [375, 82] on div "Users Instances" at bounding box center [652, 83] width 1000 height 27
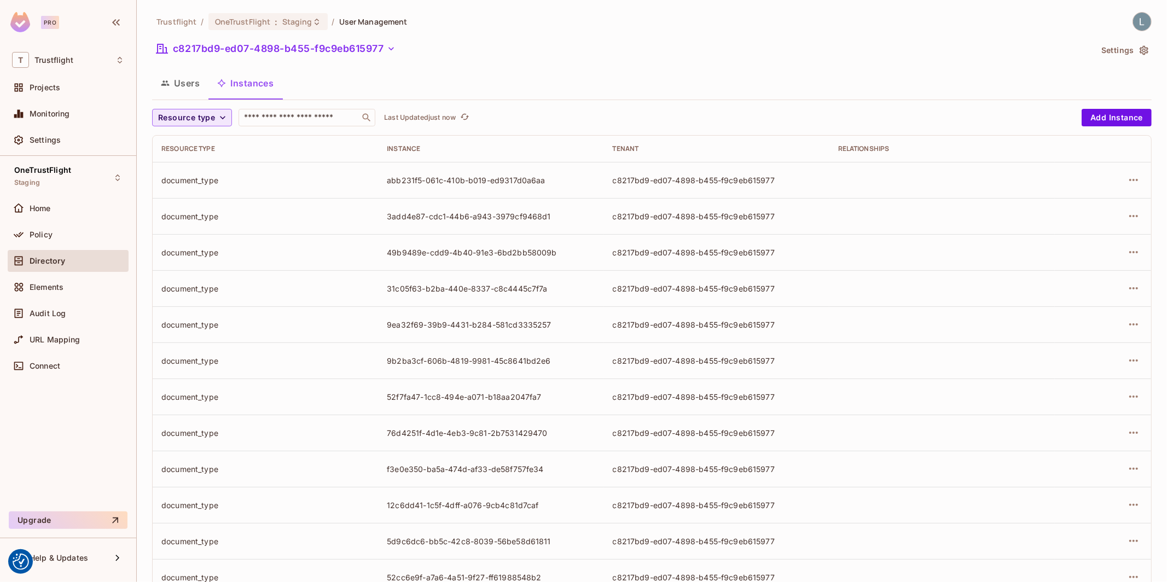
click at [219, 120] on icon "button" at bounding box center [222, 117] width 11 height 11
click at [192, 265] on span "document" at bounding box center [192, 260] width 63 height 10
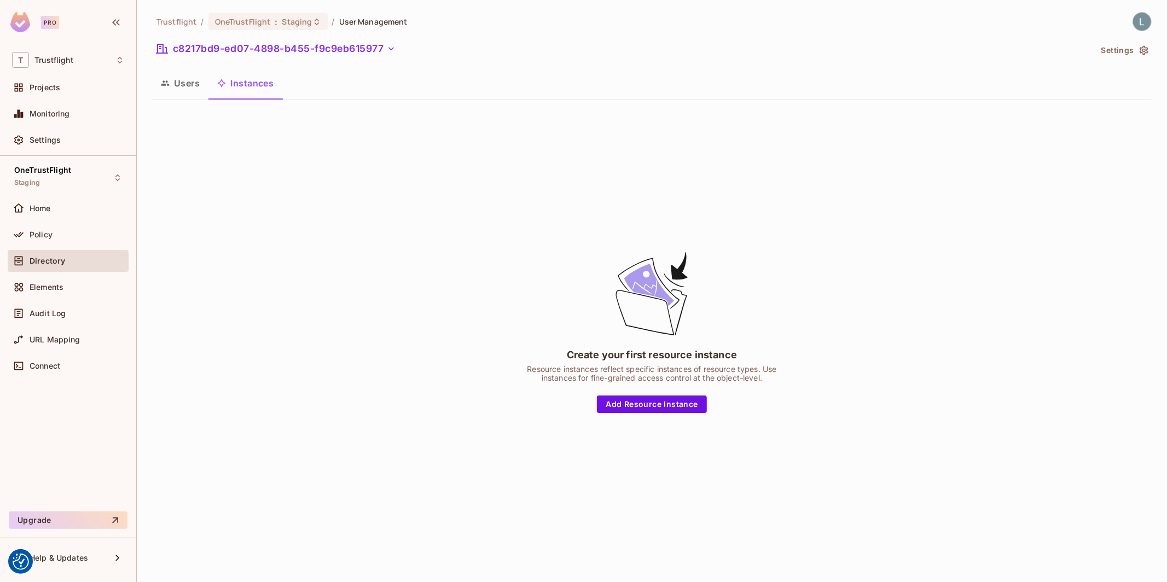
click at [303, 231] on div "Create your first resource instance Resource instances reflect specific instanc…" at bounding box center [652, 331] width 1000 height 445
click at [314, 364] on div "Create your first resource instance Resource instances reflect specific instanc…" at bounding box center [652, 331] width 1000 height 445
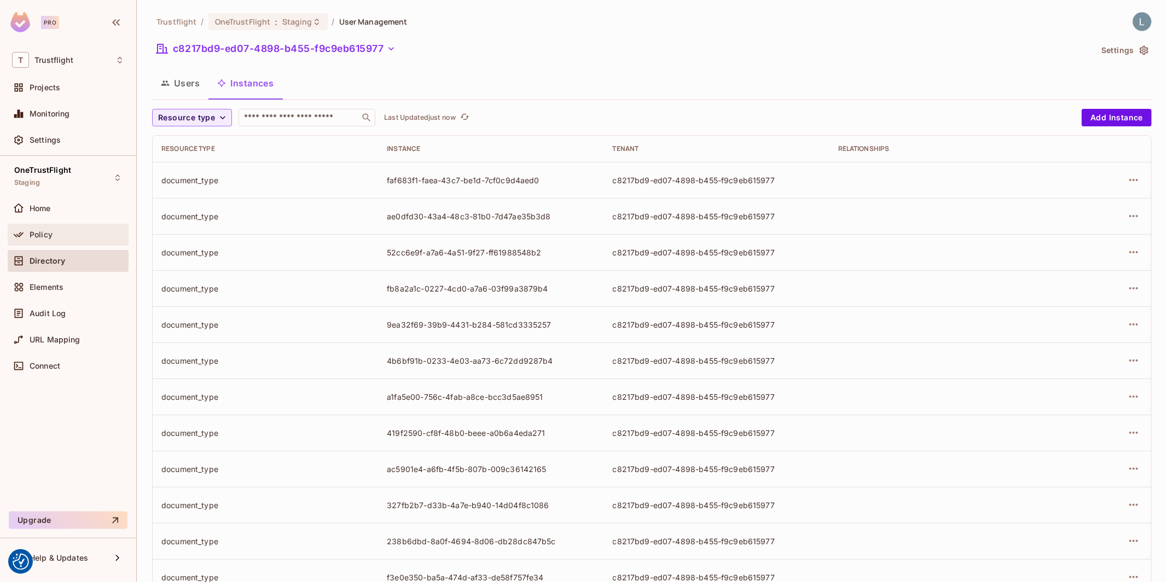
click at [66, 240] on div "Policy" at bounding box center [68, 234] width 112 height 13
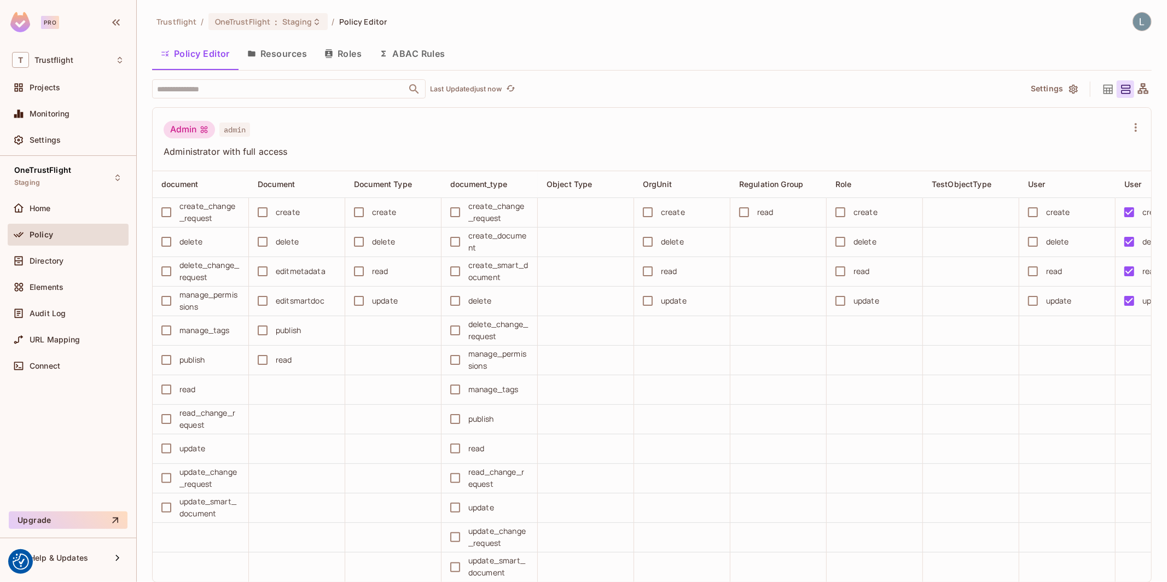
click at [430, 56] on button "ABAC Rules" at bounding box center [412, 53] width 84 height 27
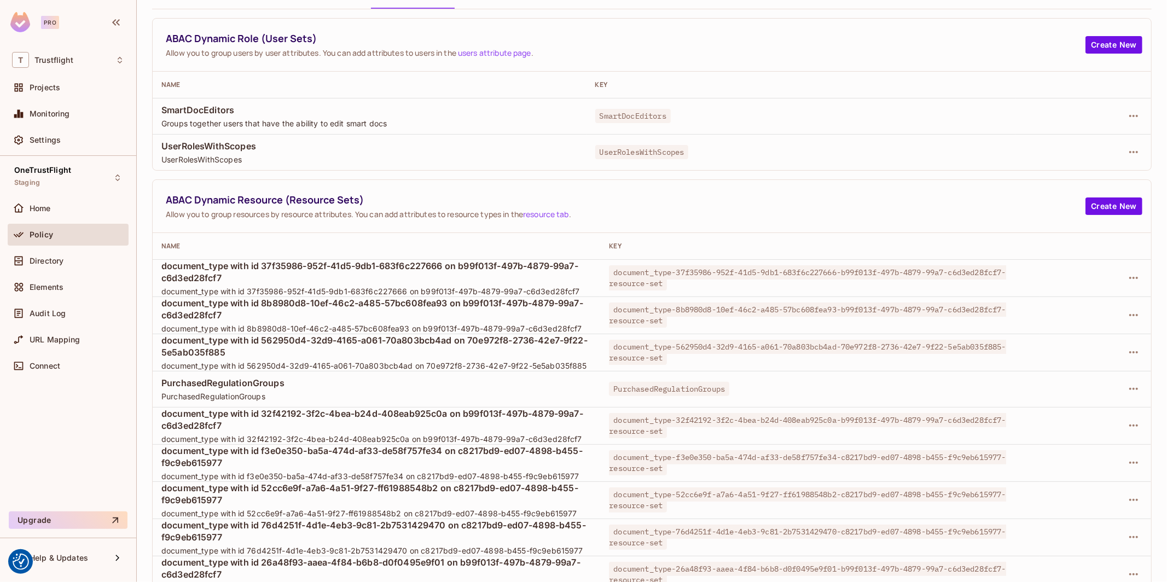
scroll to position [59, 0]
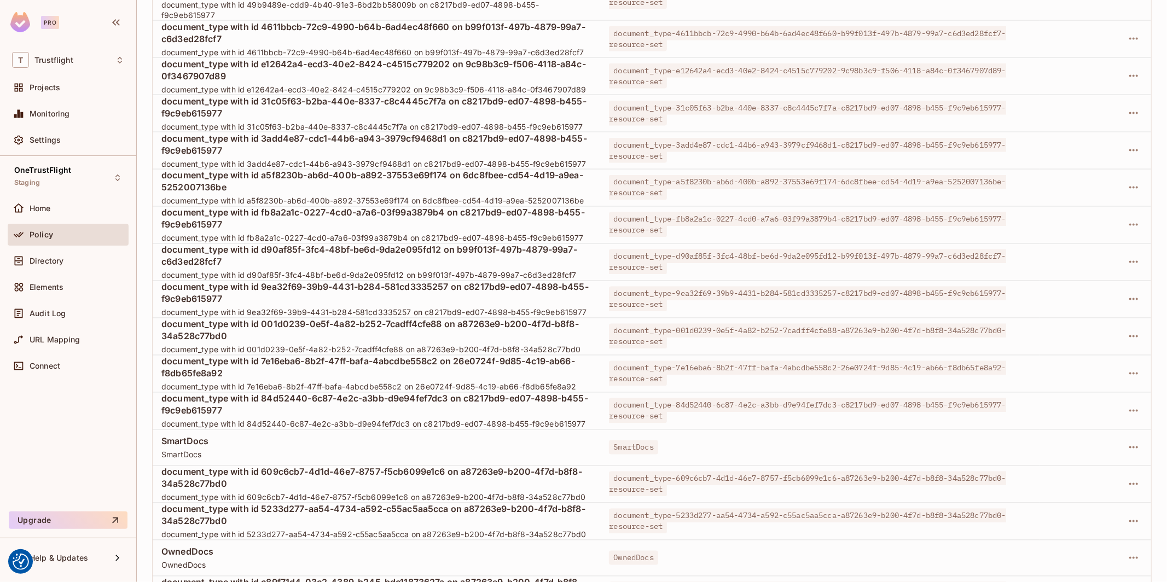
scroll to position [1666, 0]
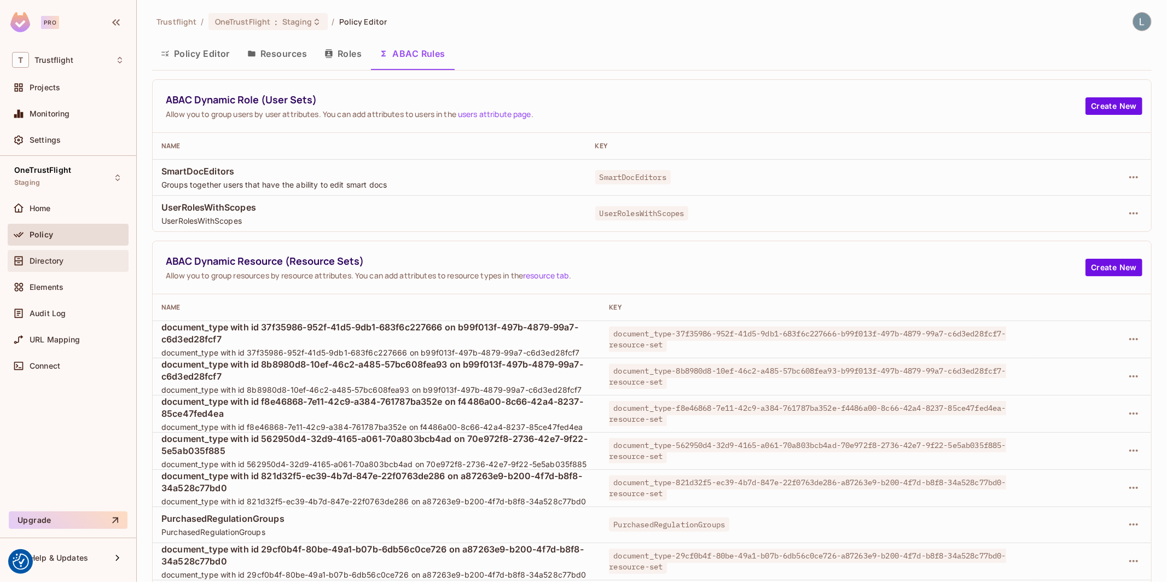
click at [62, 262] on span "Directory" at bounding box center [47, 261] width 34 height 9
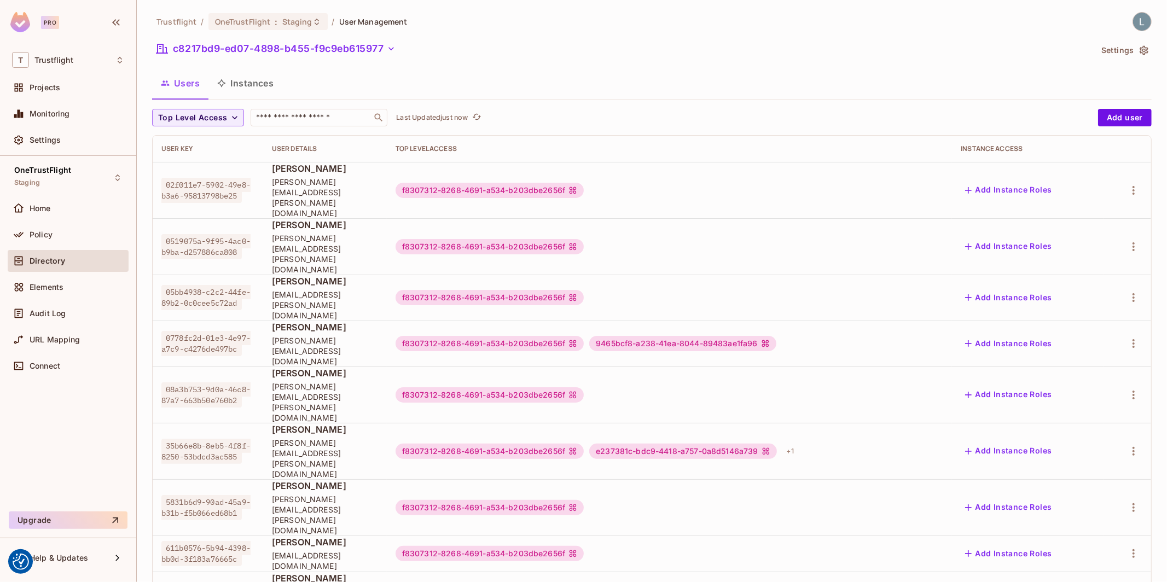
click at [250, 82] on button "Instances" at bounding box center [246, 83] width 74 height 27
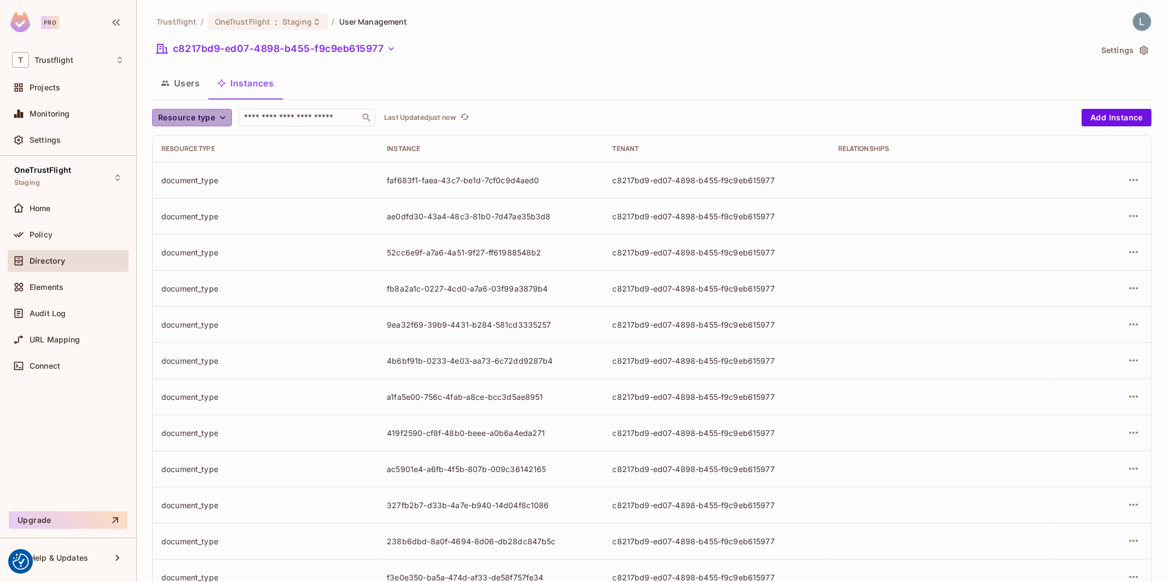
click at [200, 118] on span "Resource type" at bounding box center [186, 118] width 57 height 14
click at [192, 258] on span "document" at bounding box center [192, 260] width 63 height 10
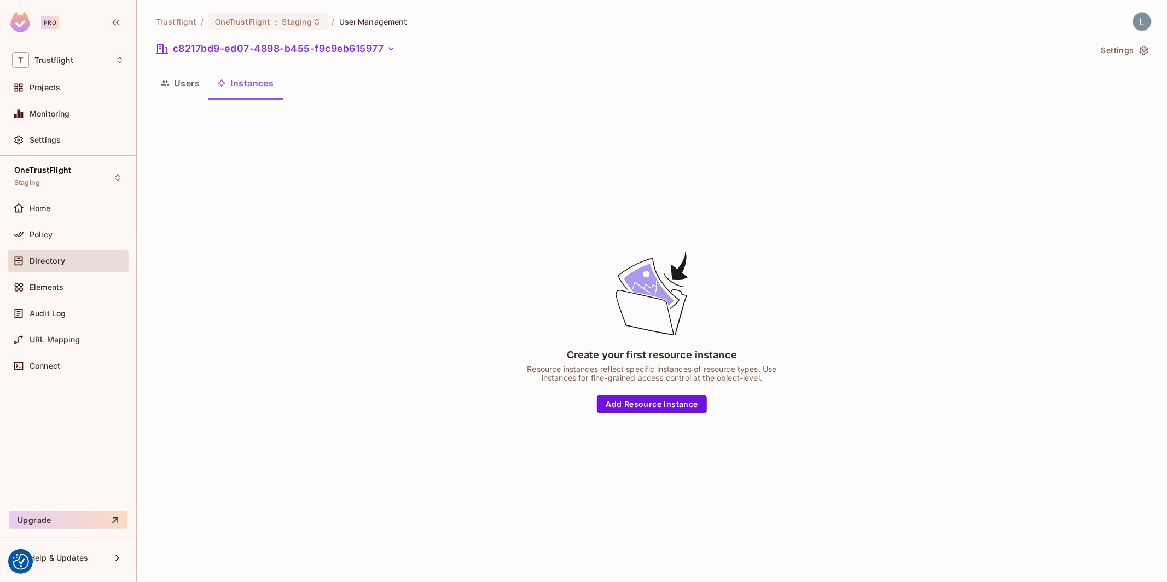
click at [340, 317] on div "Create your first resource instance Resource instances reflect specific instanc…" at bounding box center [652, 331] width 1000 height 445
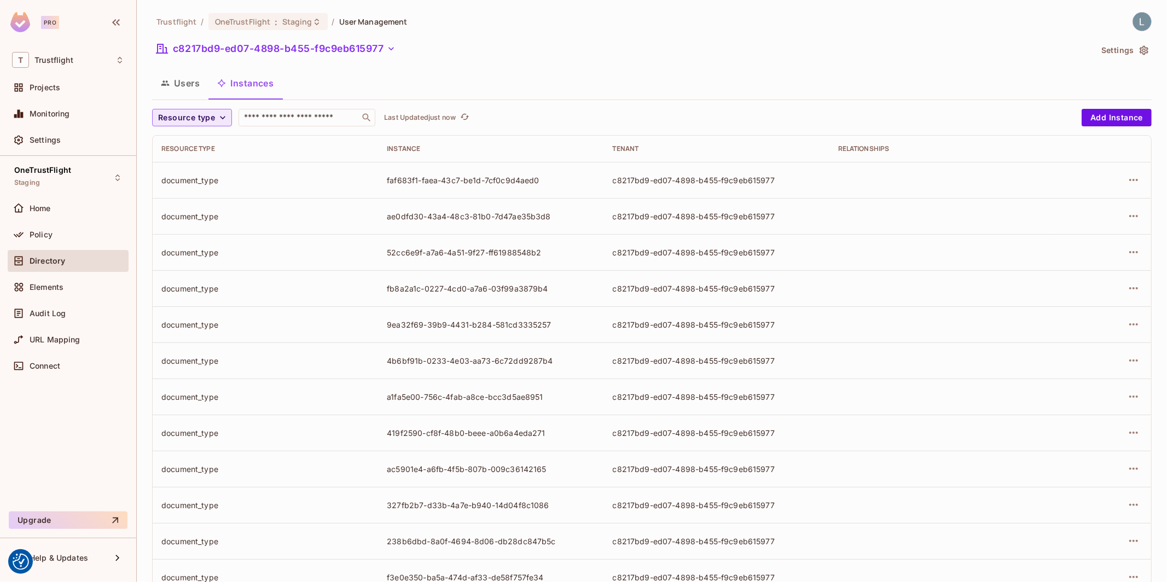
click at [191, 114] on span "Resource type" at bounding box center [186, 118] width 57 height 14
click at [195, 265] on li "document" at bounding box center [192, 260] width 80 height 24
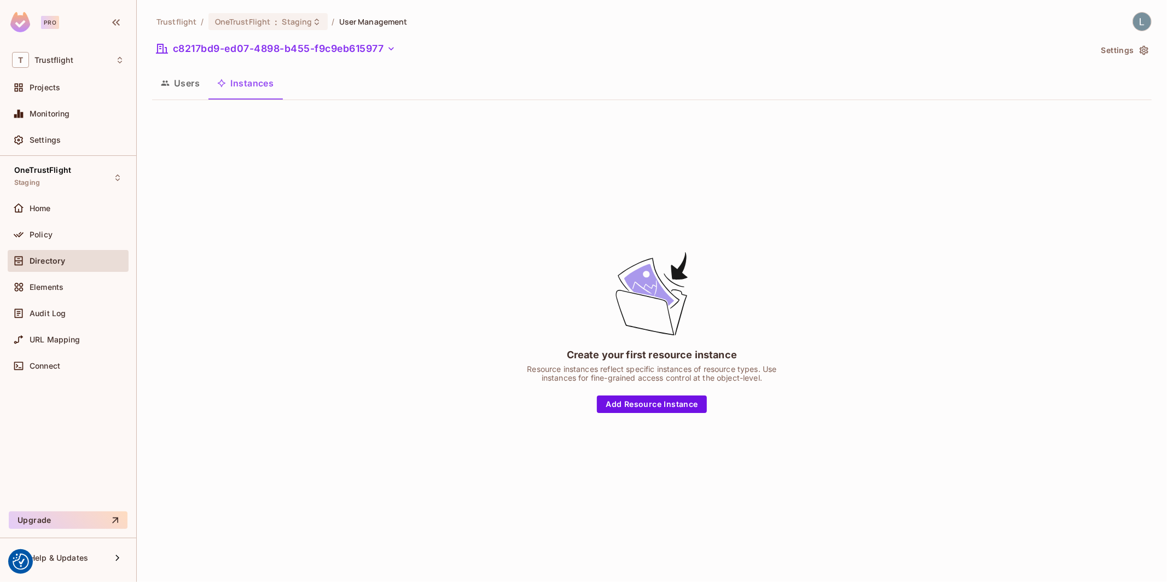
click at [195, 265] on div "Create your first resource instance Resource instances reflect specific instanc…" at bounding box center [652, 331] width 1000 height 445
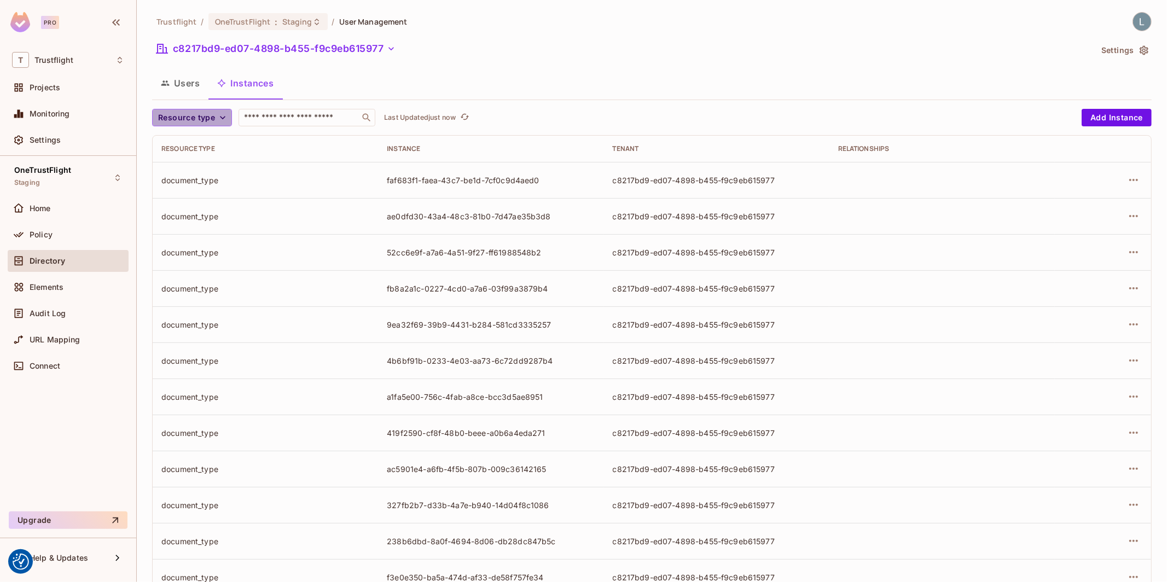
click at [193, 115] on span "Resource type" at bounding box center [186, 118] width 57 height 14
click at [195, 257] on span "document" at bounding box center [192, 260] width 63 height 10
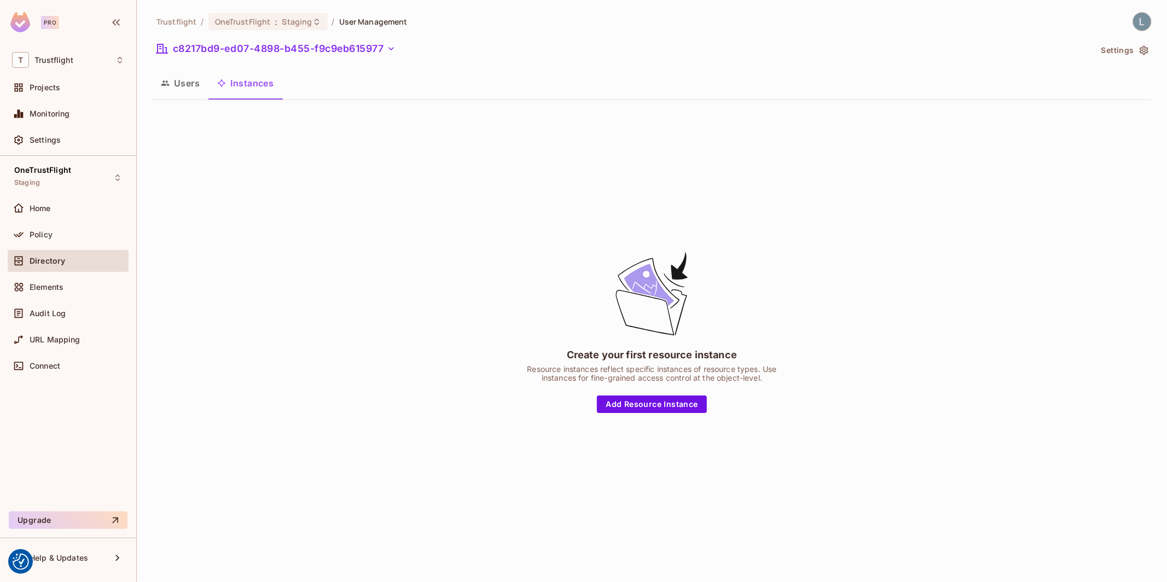
click at [219, 186] on div "Create your first resource instance Resource instances reflect specific instanc…" at bounding box center [652, 331] width 1000 height 445
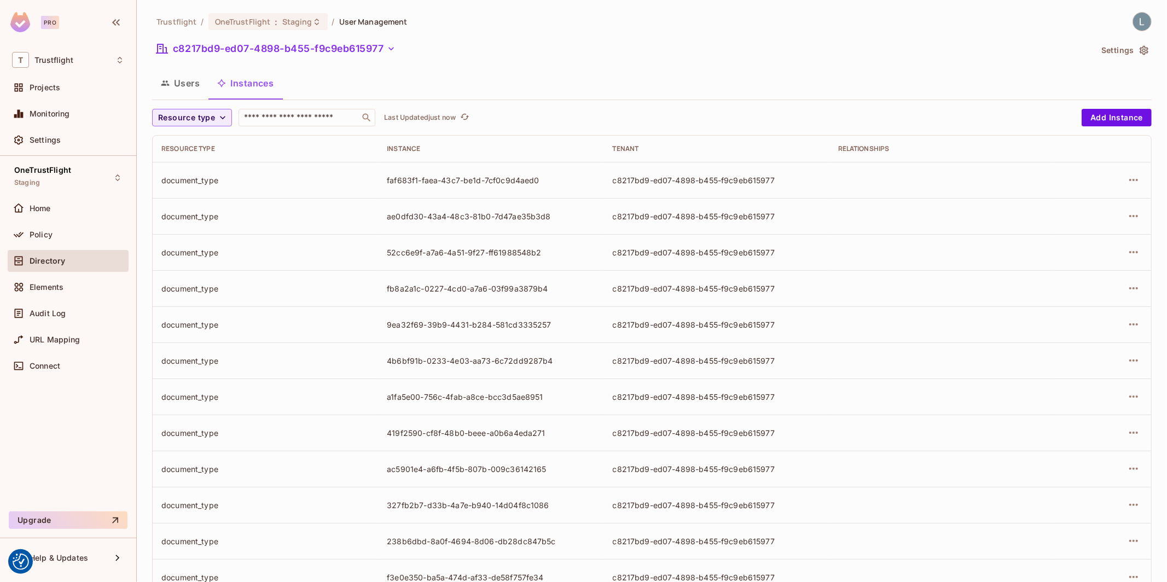
click at [507, 83] on div "Users Instances" at bounding box center [652, 83] width 1000 height 27
click at [209, 113] on span "Resource type" at bounding box center [186, 118] width 57 height 14
click at [187, 255] on span "document" at bounding box center [192, 260] width 63 height 10
click at [194, 122] on span "Resource type" at bounding box center [186, 118] width 57 height 14
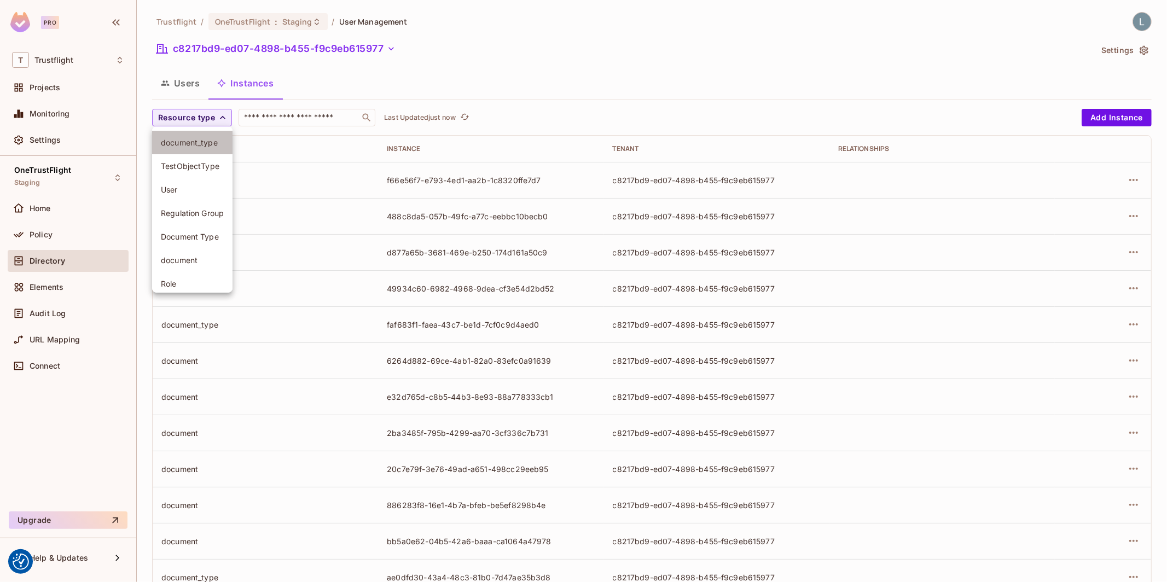
click at [195, 138] on span "document_type" at bounding box center [192, 142] width 63 height 10
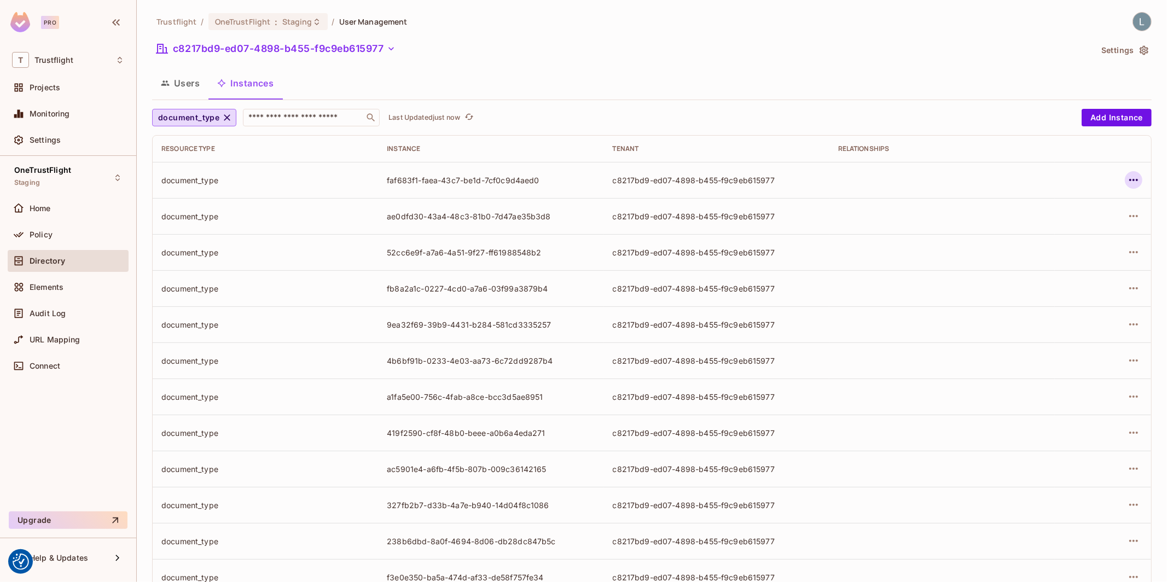
click at [1137, 182] on icon "button" at bounding box center [1133, 179] width 13 height 13
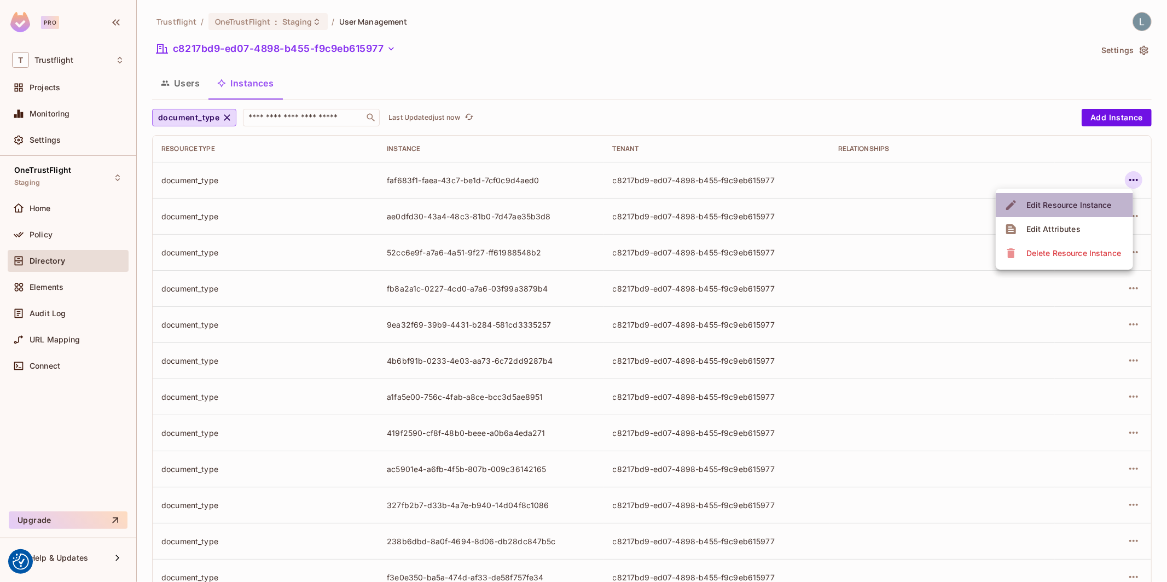
click at [1063, 204] on div "Edit Resource Instance" at bounding box center [1069, 205] width 85 height 11
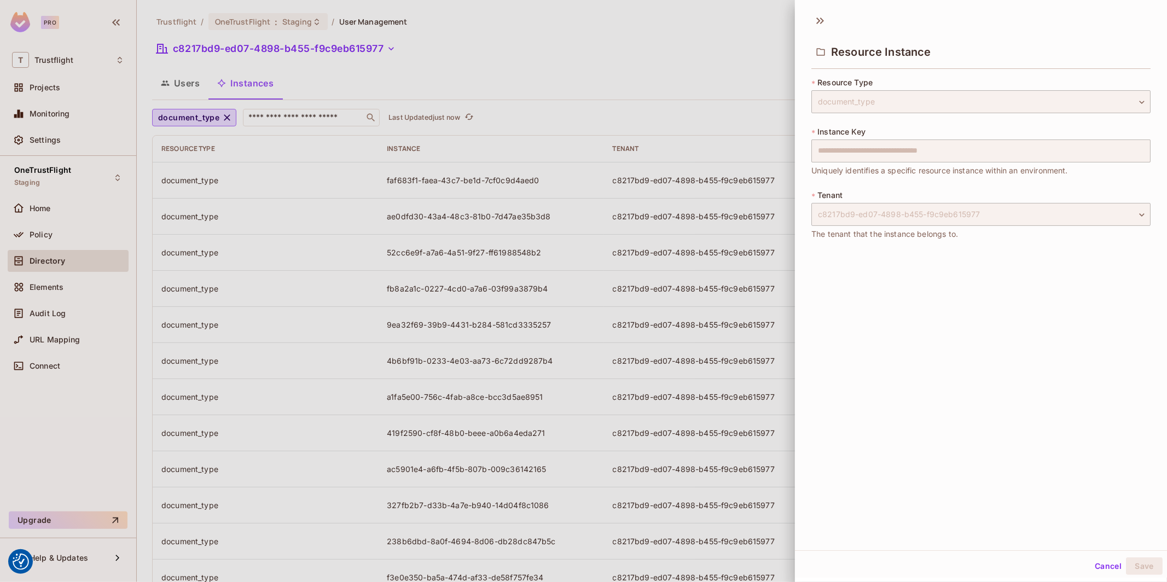
click at [575, 117] on div at bounding box center [583, 291] width 1167 height 582
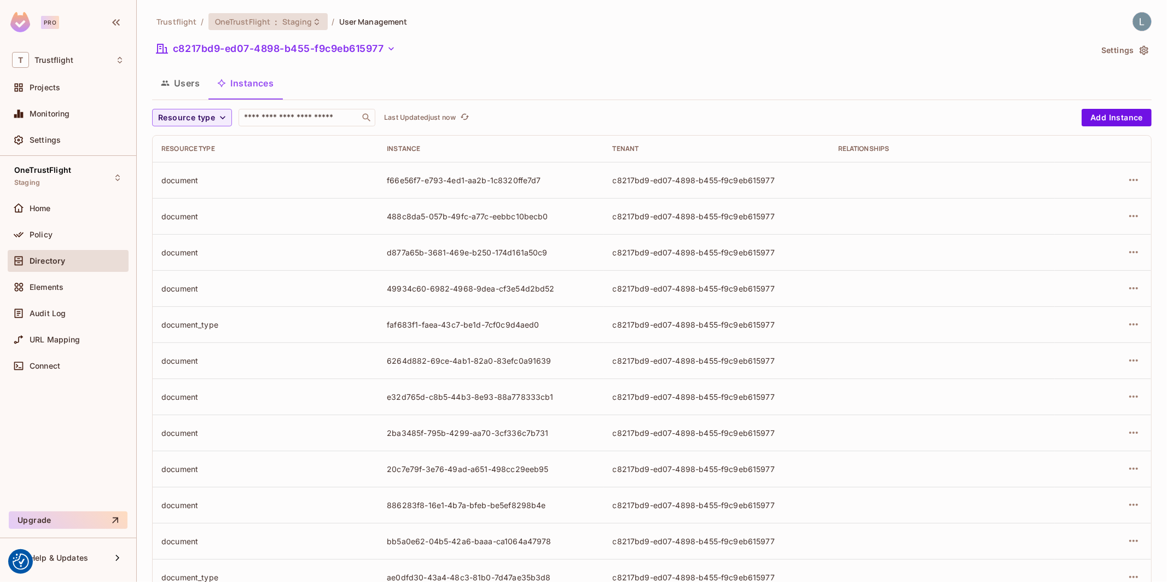
click at [274, 18] on span ":" at bounding box center [276, 22] width 4 height 9
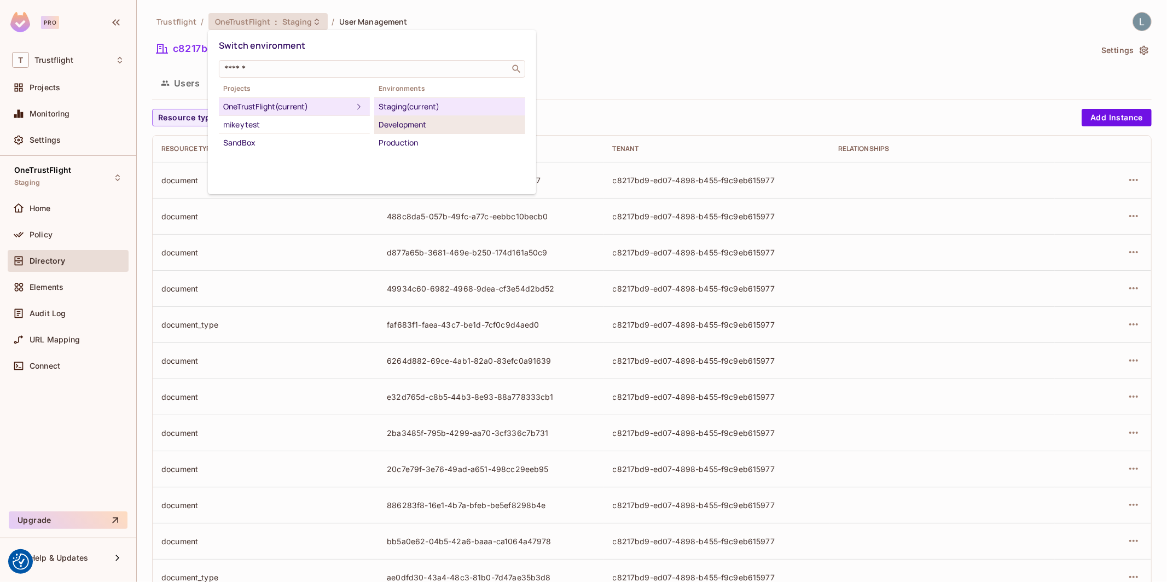
click at [437, 123] on div "Development" at bounding box center [450, 124] width 142 height 13
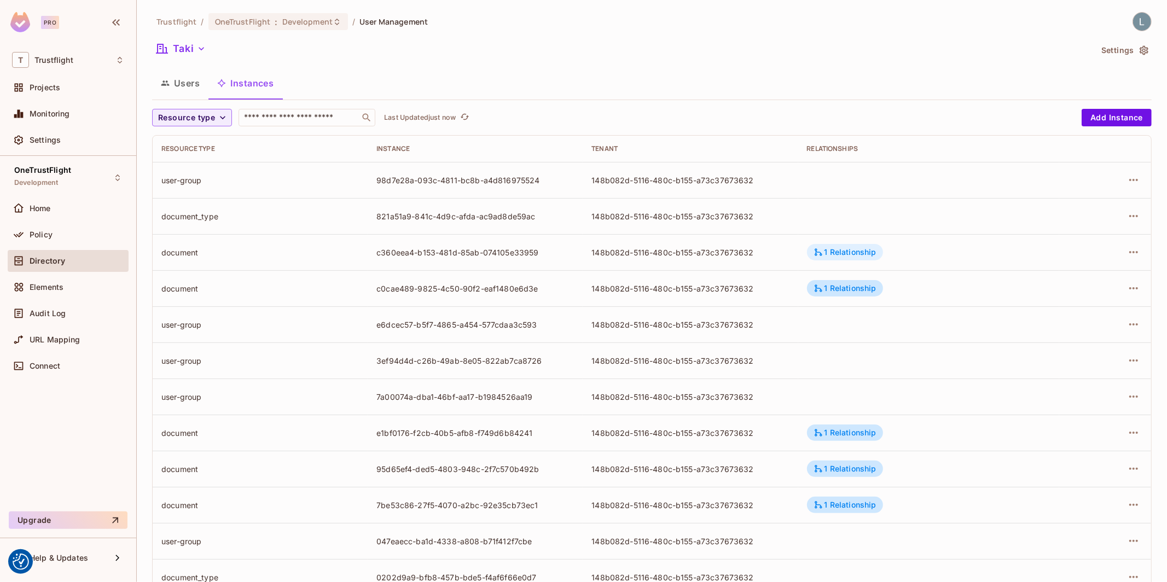
click at [854, 248] on div "1 Relationship" at bounding box center [845, 252] width 63 height 10
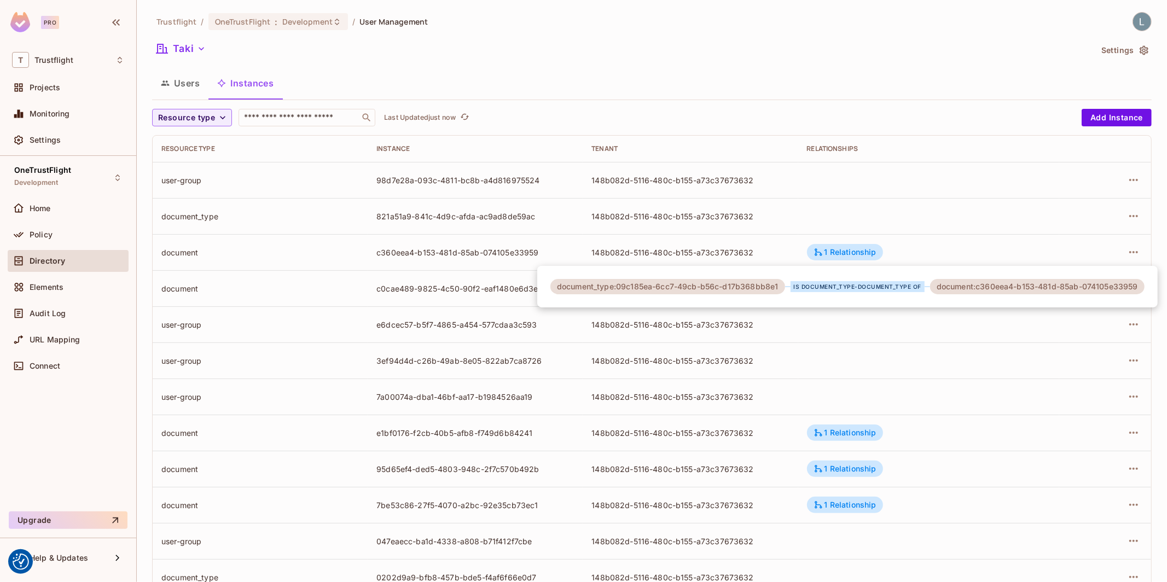
click at [843, 325] on div at bounding box center [583, 291] width 1167 height 582
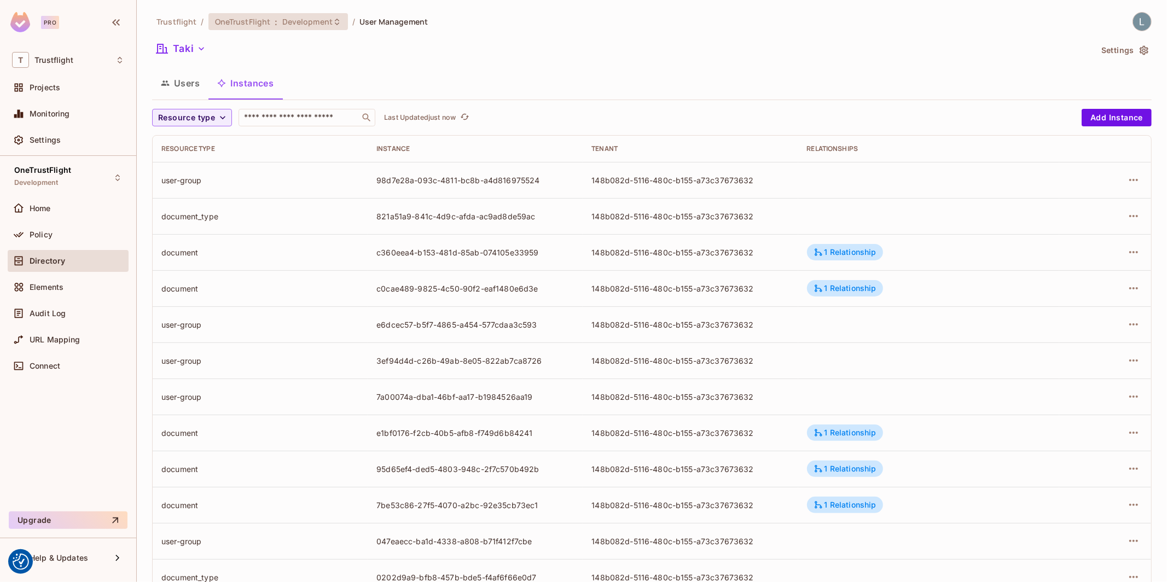
click at [324, 22] on span "Development" at bounding box center [307, 21] width 50 height 10
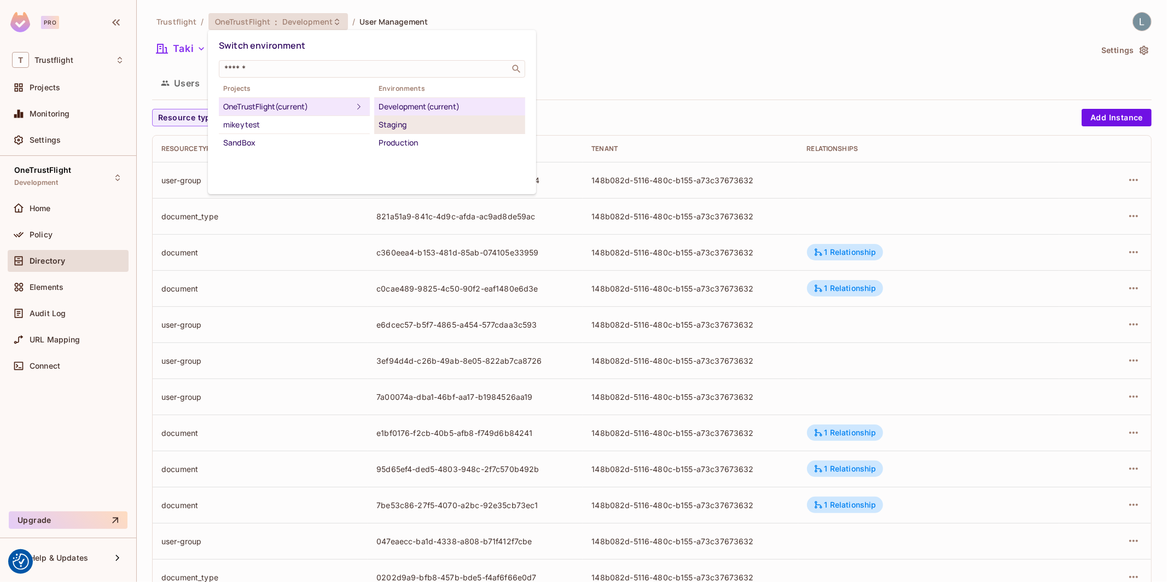
click at [408, 126] on div "Staging" at bounding box center [450, 124] width 142 height 13
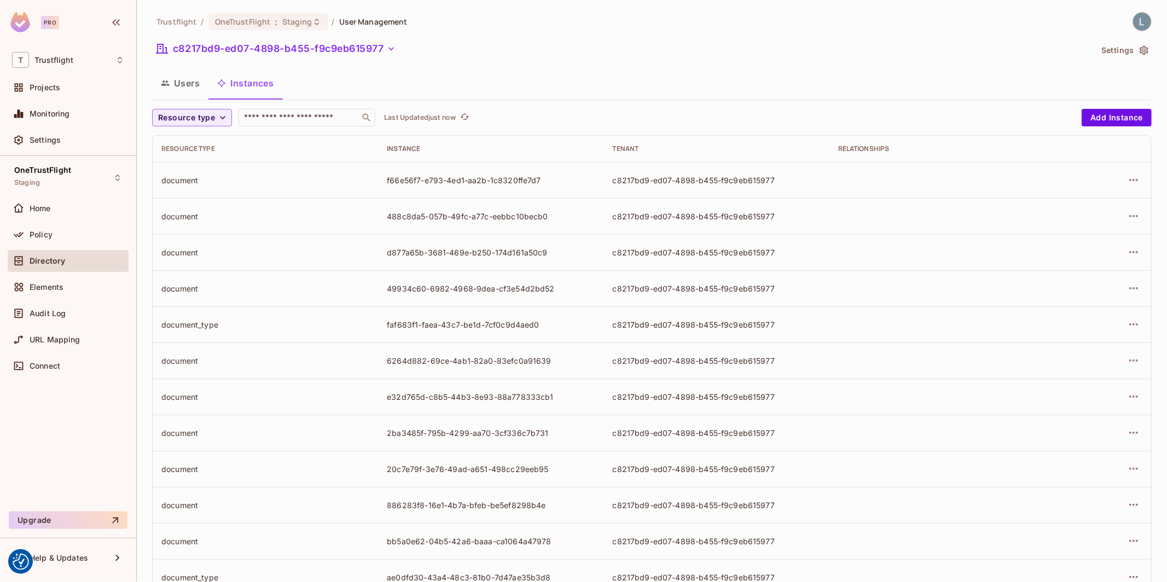
click at [183, 81] on button "Users" at bounding box center [180, 83] width 56 height 27
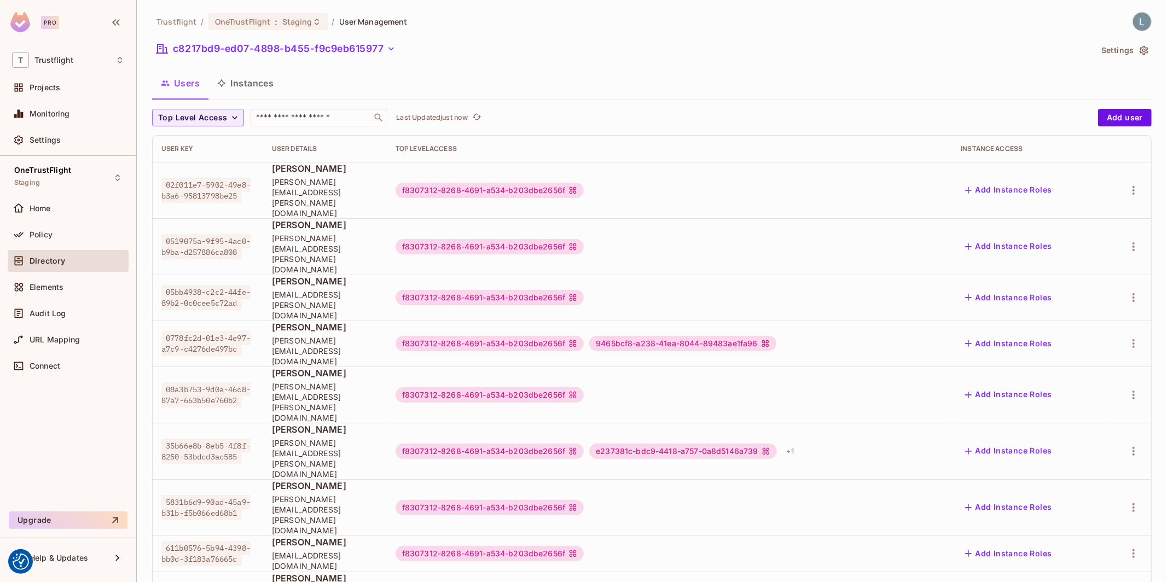
click at [254, 89] on button "Instances" at bounding box center [246, 83] width 74 height 27
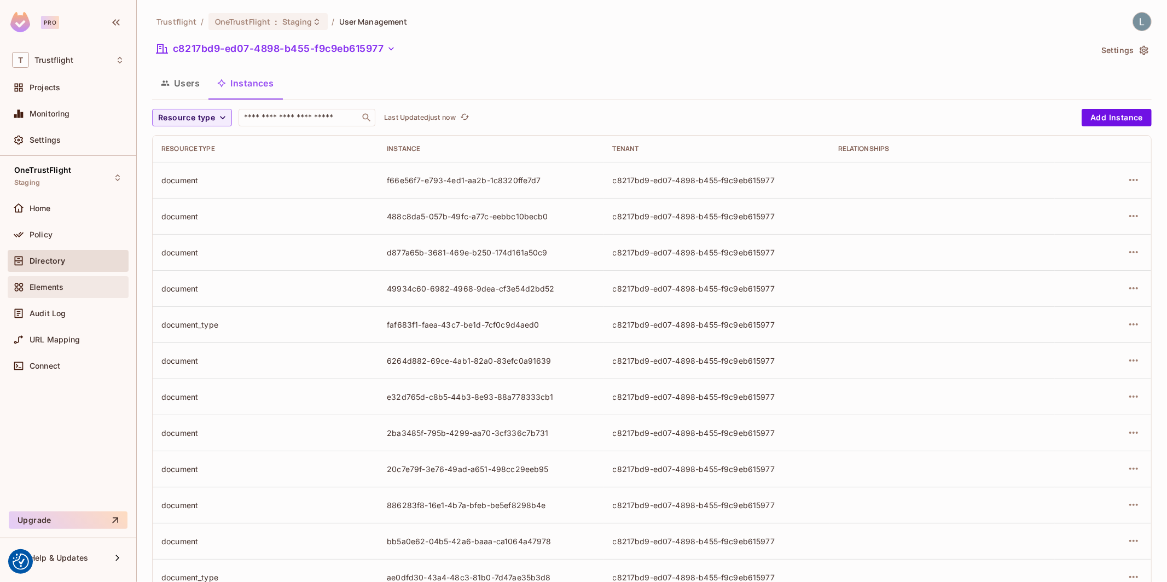
click at [83, 287] on div "Elements" at bounding box center [77, 287] width 95 height 9
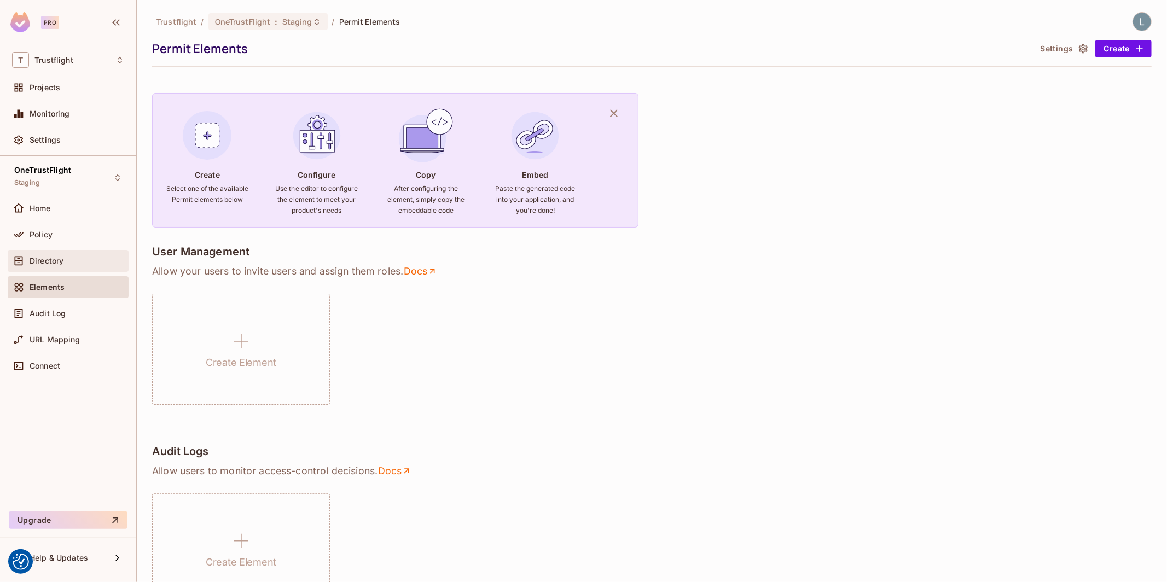
click at [73, 266] on div "Directory" at bounding box center [68, 260] width 112 height 13
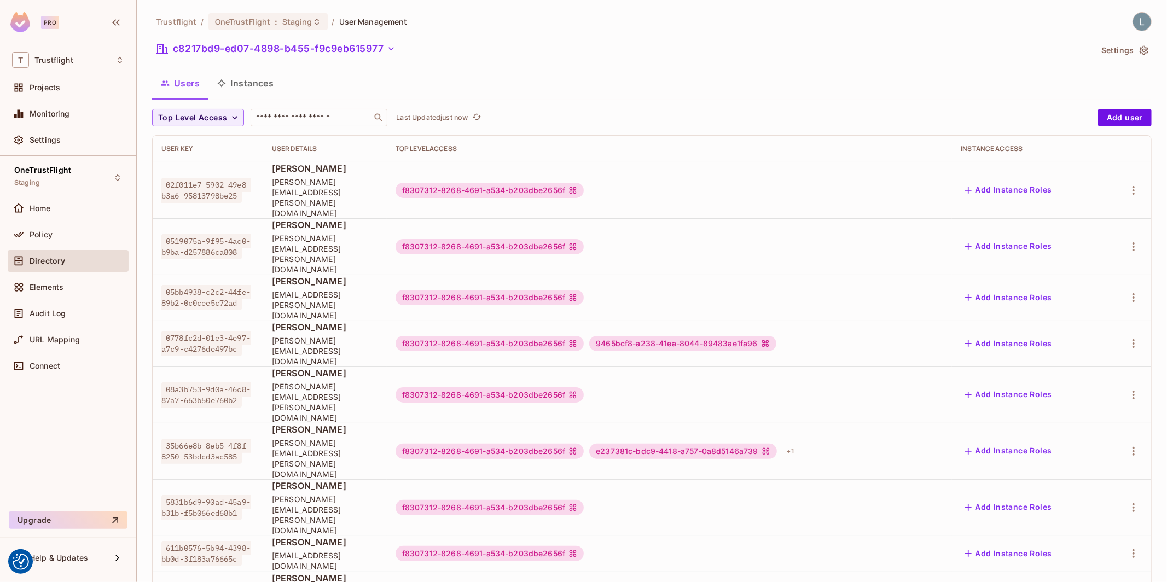
click at [242, 79] on button "Instances" at bounding box center [246, 83] width 74 height 27
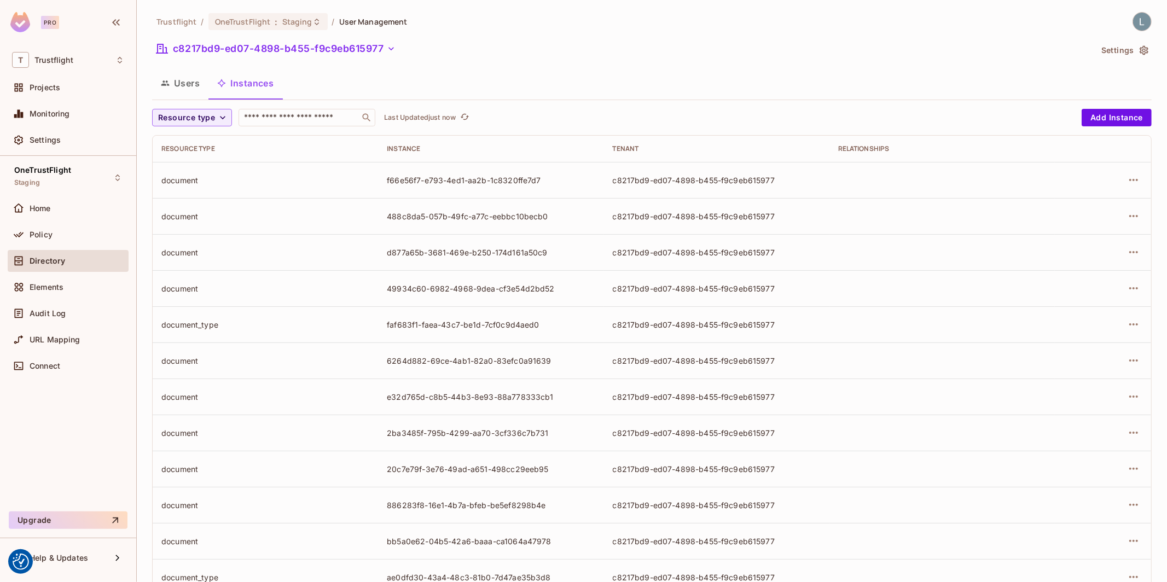
click at [507, 68] on div "Trustflight / OneTrustFlight : Staging / User Management c8217bd9-ed07-4898-b45…" at bounding box center [652, 380] width 1000 height 737
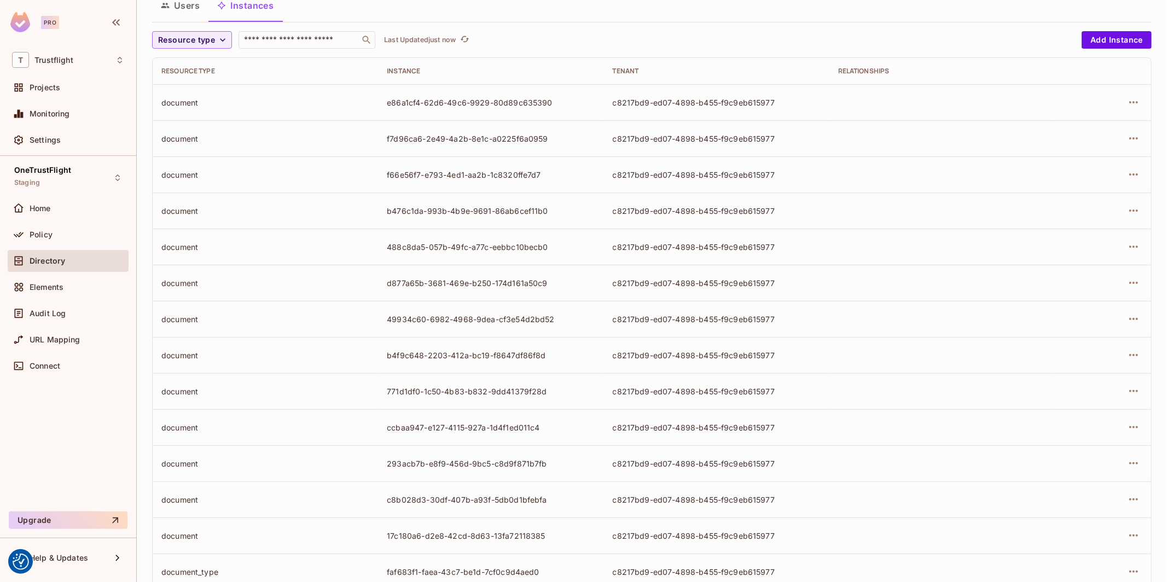
scroll to position [182, 0]
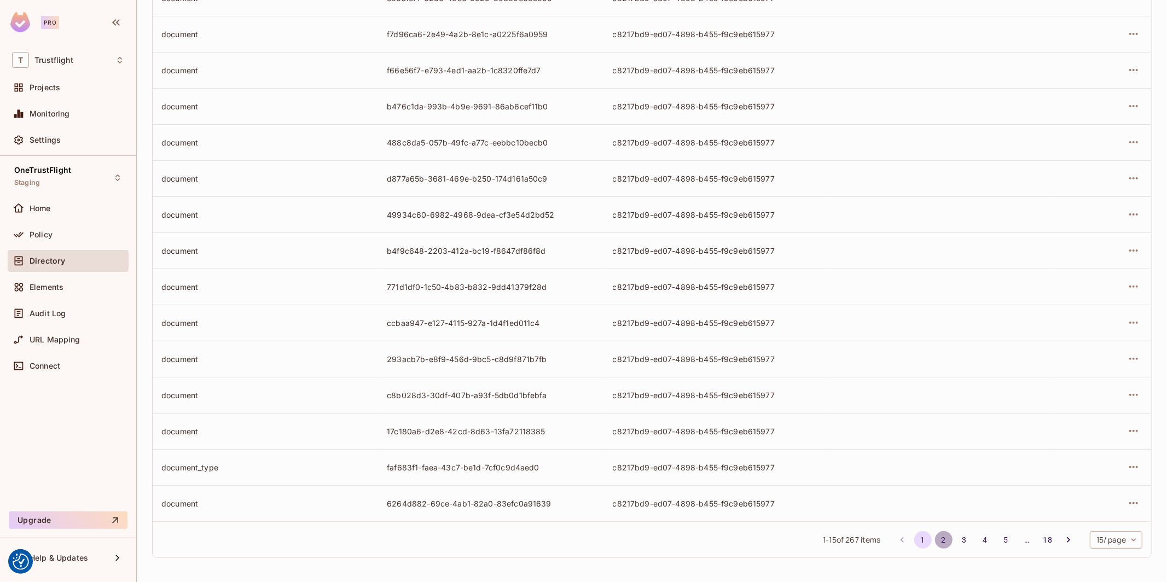
click at [941, 542] on button "2" at bounding box center [944, 540] width 18 height 18
click at [920, 539] on button "1" at bounding box center [923, 540] width 18 height 18
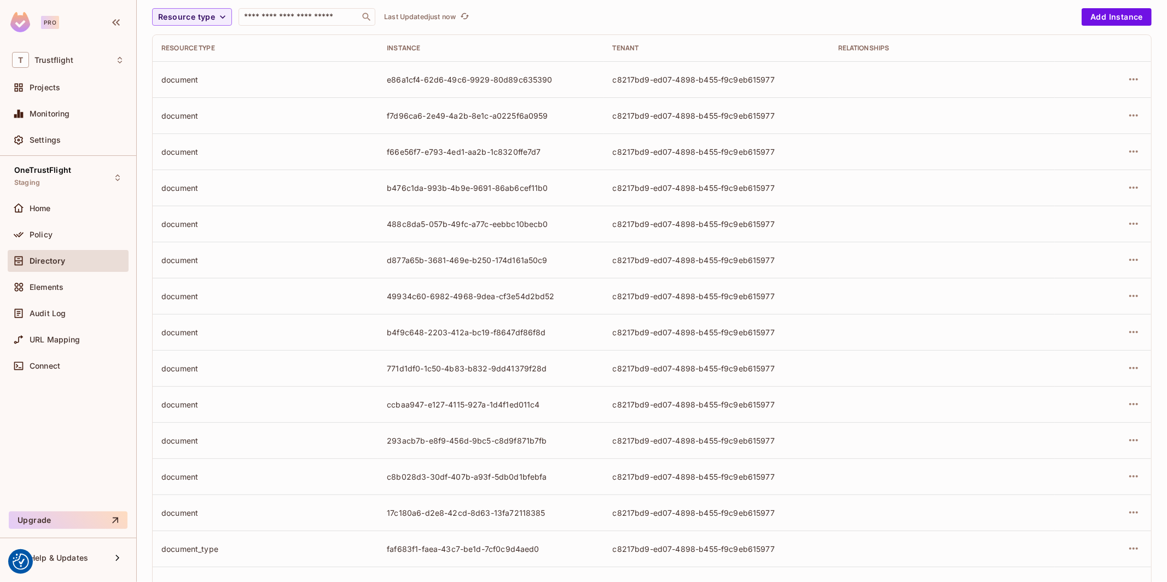
scroll to position [0, 0]
